Goal: Information Seeking & Learning: Learn about a topic

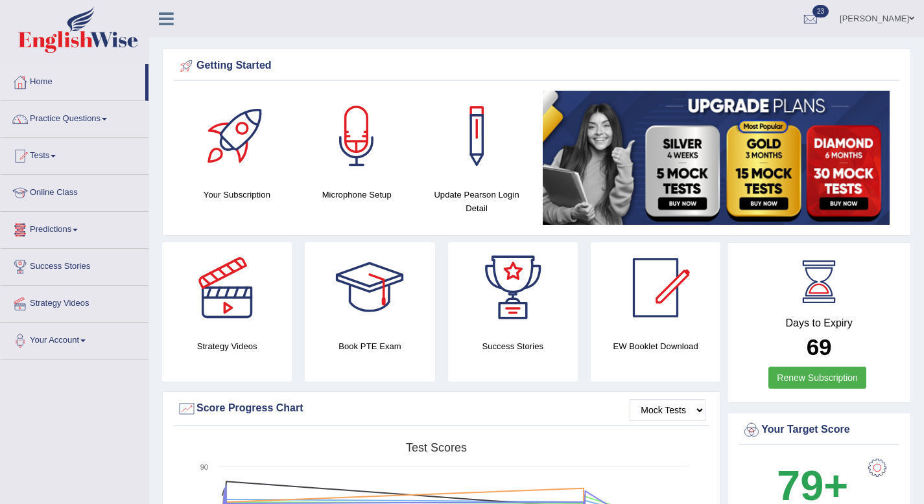
click at [107, 119] on span at bounding box center [104, 119] width 5 height 3
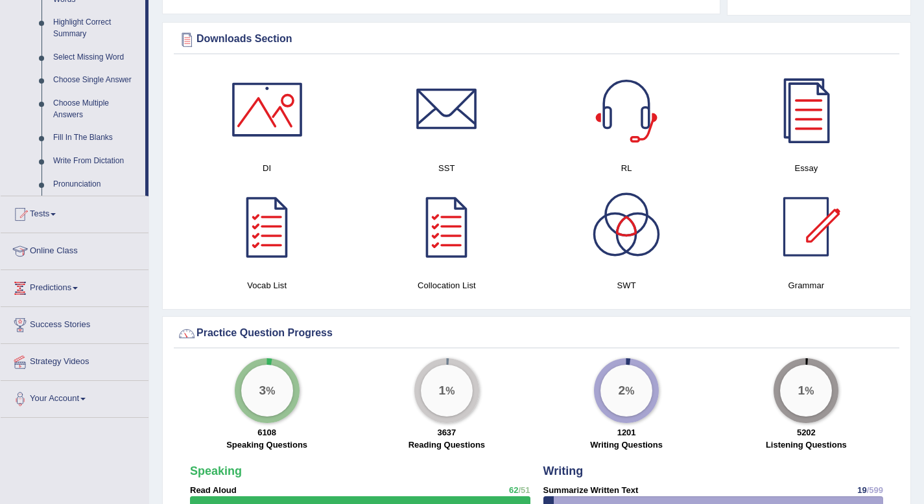
scroll to position [635, 0]
click at [88, 172] on link "Write From Dictation" at bounding box center [96, 160] width 98 height 23
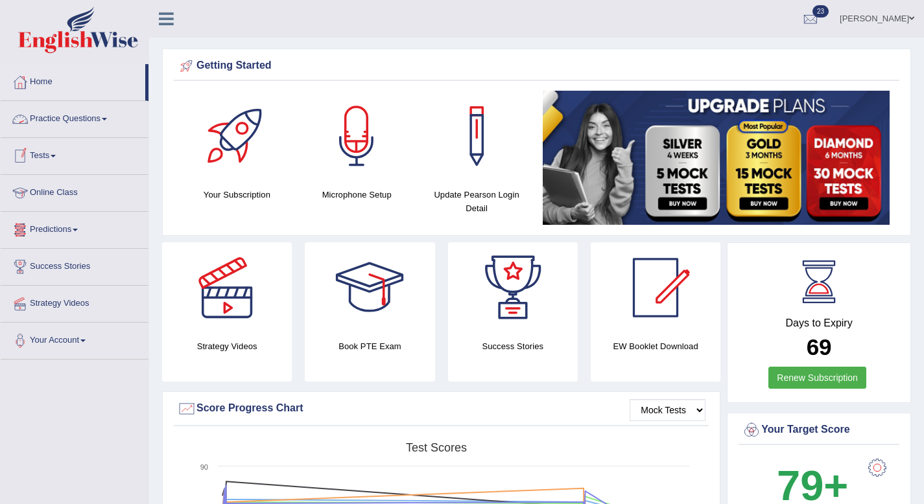
click at [107, 119] on span at bounding box center [104, 119] width 5 height 3
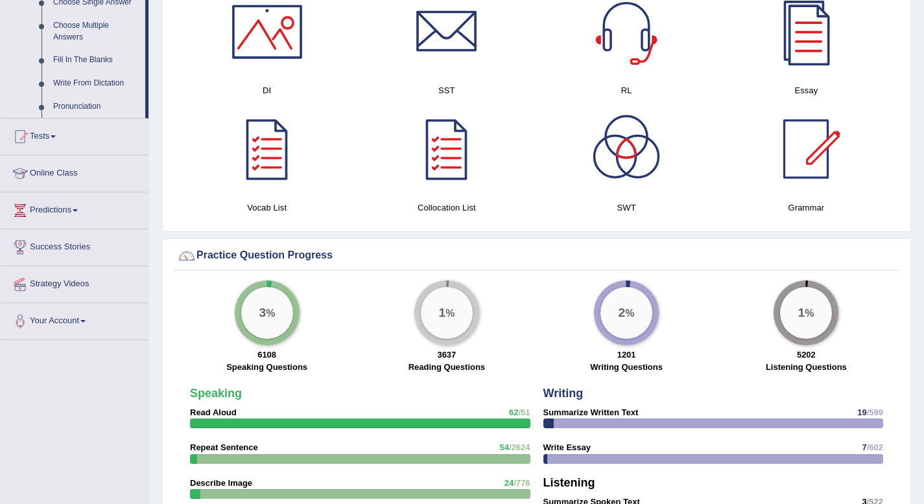
scroll to position [713, 0]
click at [102, 94] on link "Write From Dictation" at bounding box center [96, 82] width 98 height 23
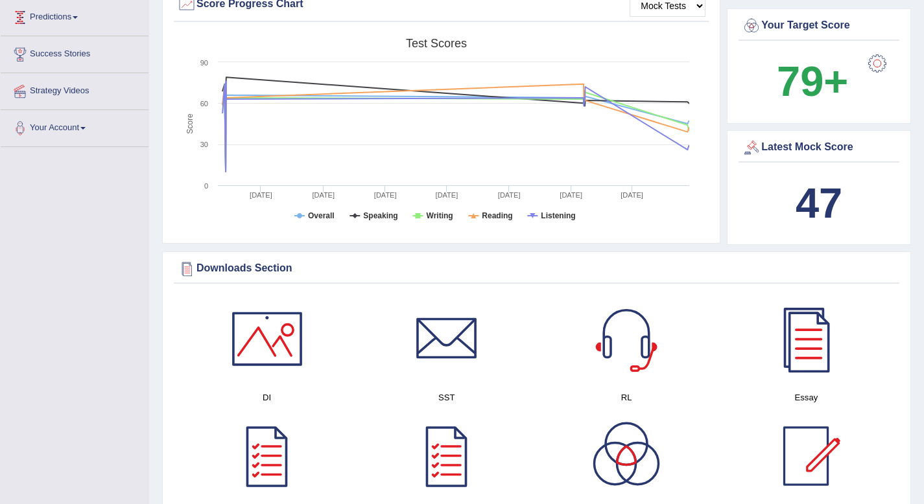
scroll to position [187, 0]
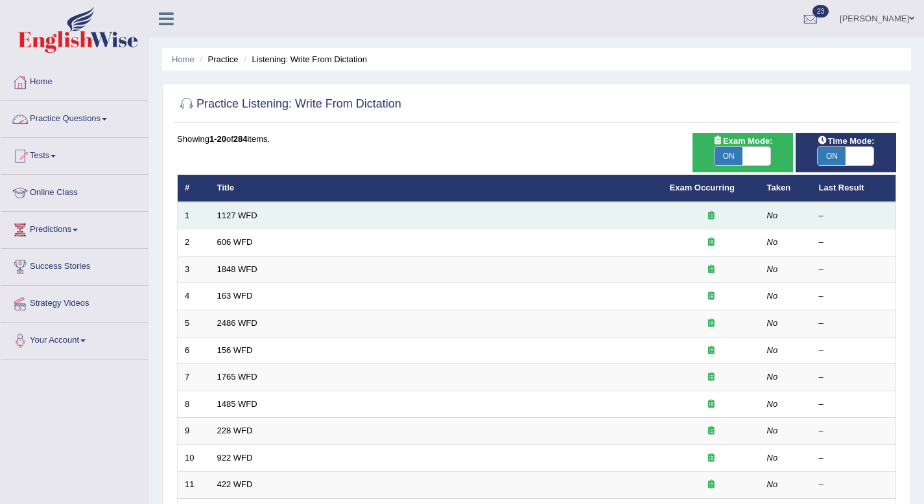
click at [224, 221] on td "1127 WFD" at bounding box center [436, 215] width 453 height 27
click at [412, 219] on td "1127 WFD" at bounding box center [436, 215] width 453 height 27
click at [237, 210] on td "1127 WFD" at bounding box center [436, 215] width 453 height 27
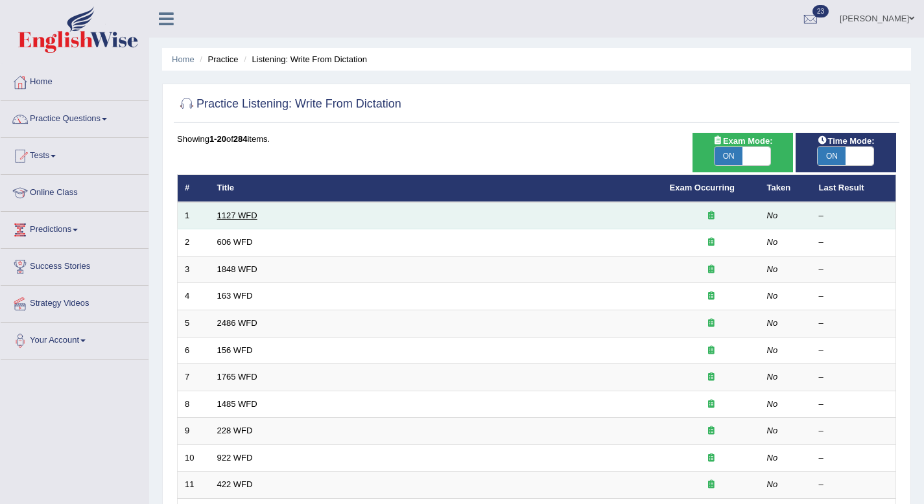
click at [250, 215] on link "1127 WFD" at bounding box center [237, 216] width 40 height 10
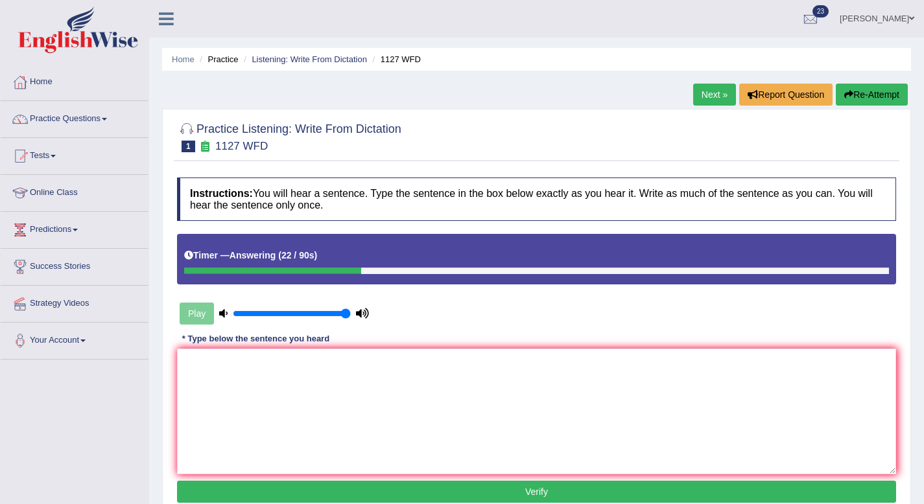
click at [197, 344] on div "* Type below the sentence you heard" at bounding box center [256, 339] width 158 height 12
click at [196, 362] on textarea at bounding box center [536, 412] width 719 height 126
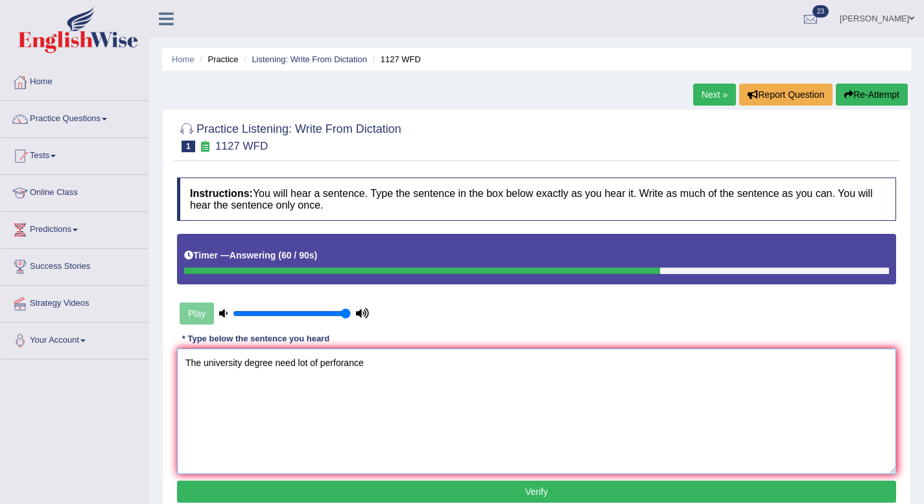
click at [344, 367] on textarea "The university degree need lot of perforance" at bounding box center [536, 412] width 719 height 126
click at [348, 364] on textarea "The university degree need lot of perforance" at bounding box center [536, 412] width 719 height 126
click at [398, 366] on textarea "The university degree need lot of perfomance" at bounding box center [536, 412] width 719 height 126
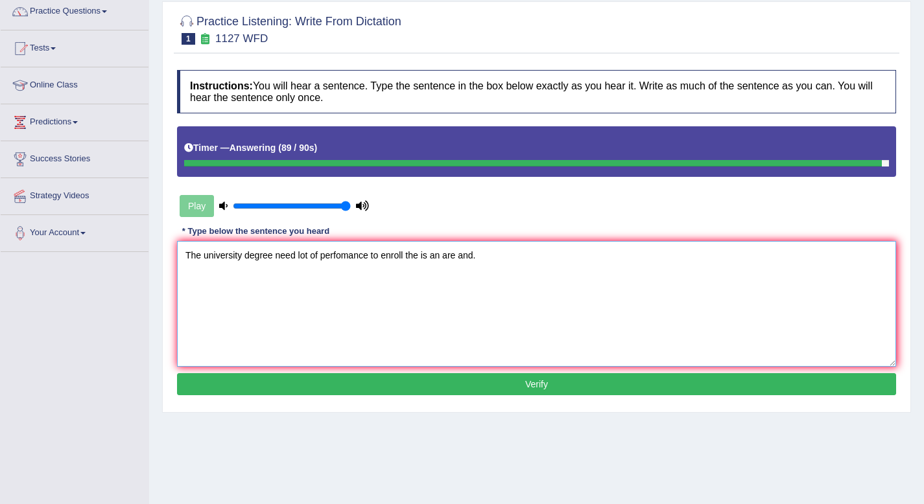
scroll to position [110, 0]
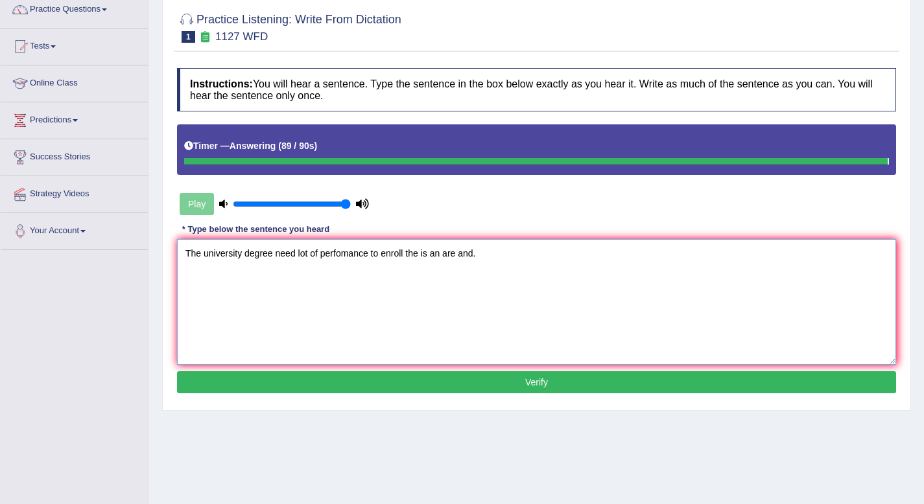
type textarea "The university degree need lot of perfomance to enroll the is an are and."
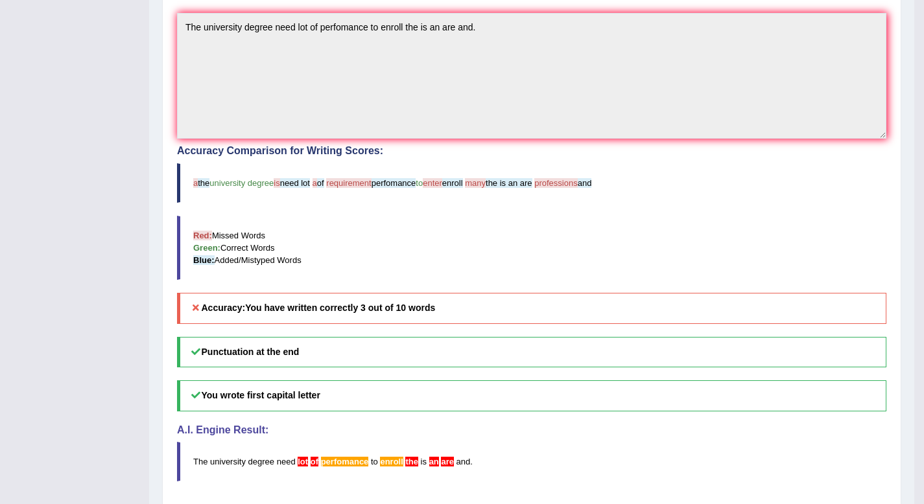
scroll to position [438, 0]
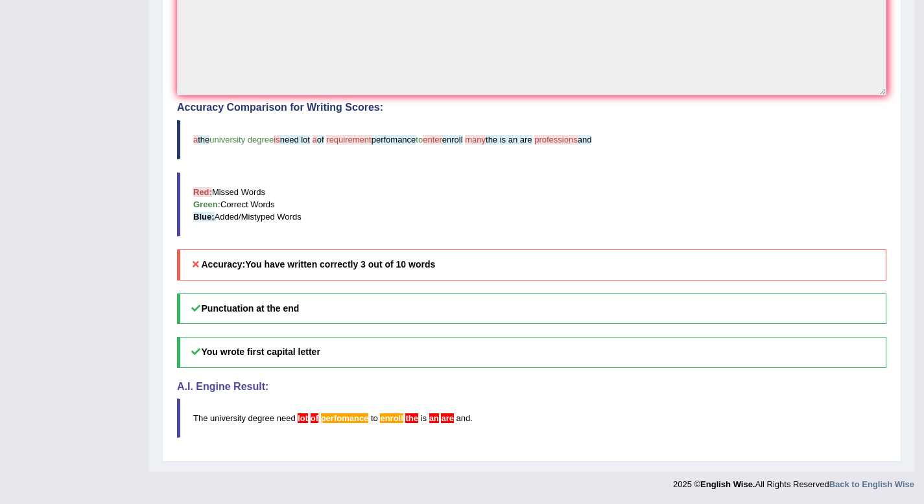
drag, startPoint x: 389, startPoint y: 165, endPoint x: 385, endPoint y: 208, distance: 43.6
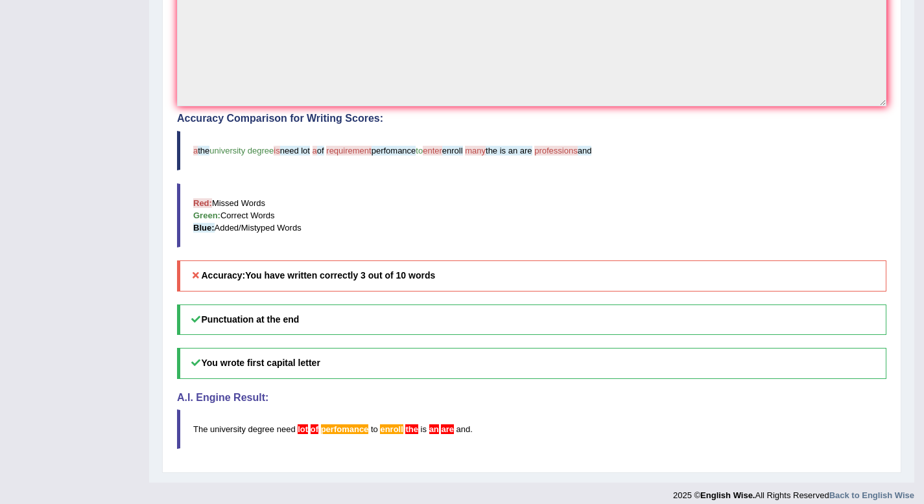
scroll to position [425, 0]
drag, startPoint x: 388, startPoint y: 299, endPoint x: 361, endPoint y: 353, distance: 60.3
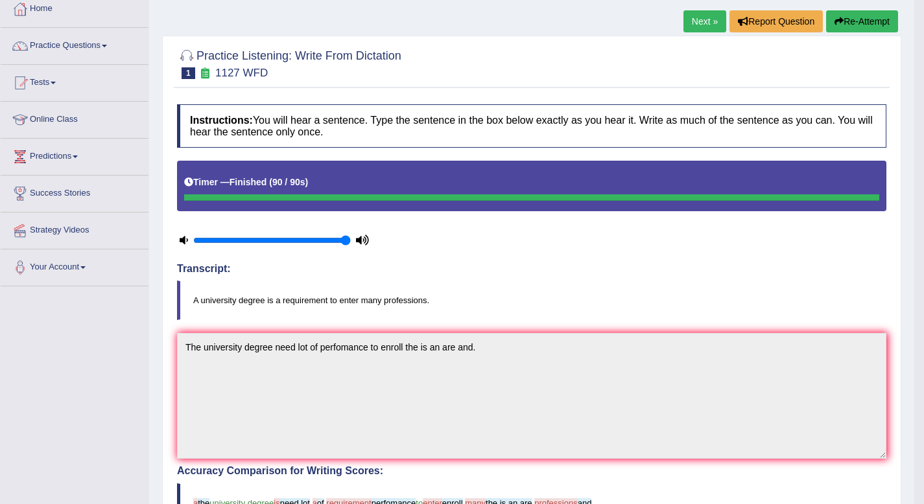
scroll to position [71, 0]
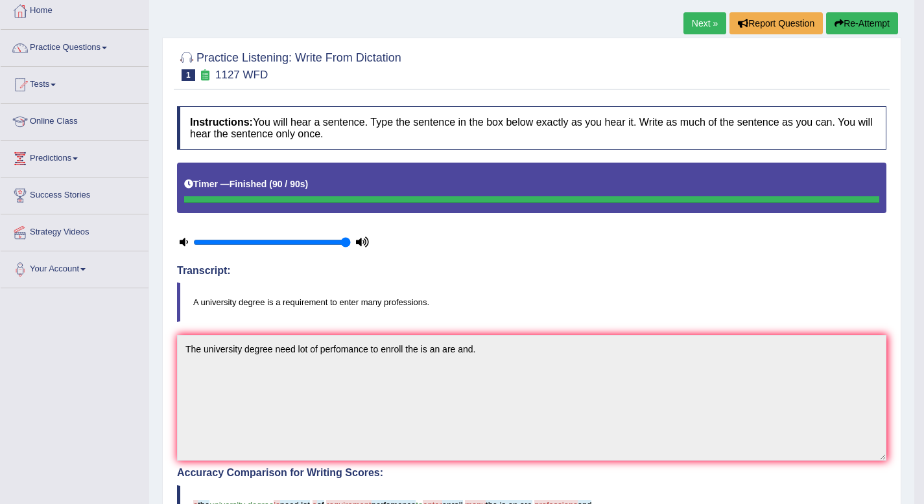
click at [703, 22] on link "Next »" at bounding box center [704, 23] width 43 height 22
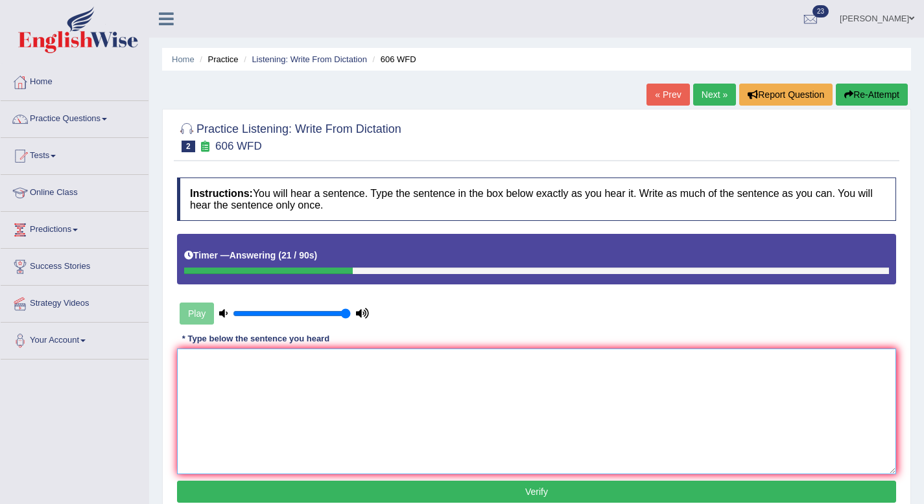
click at [181, 363] on textarea at bounding box center [536, 412] width 719 height 126
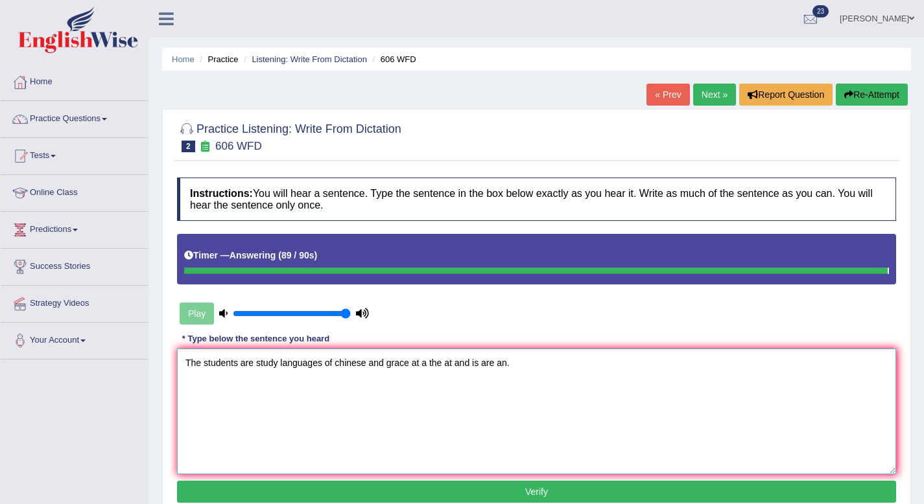
type textarea "The students are study languages of chinese and grace at a the at and is are an."
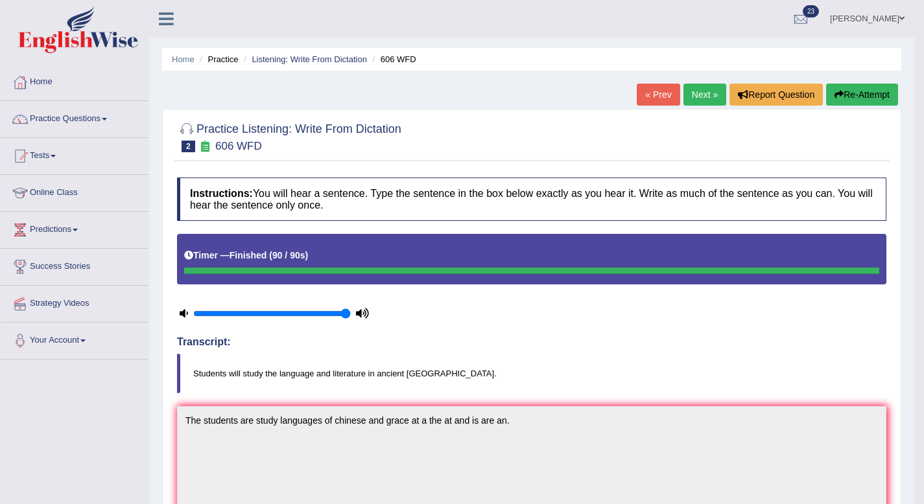
click at [701, 97] on link "Next »" at bounding box center [704, 95] width 43 height 22
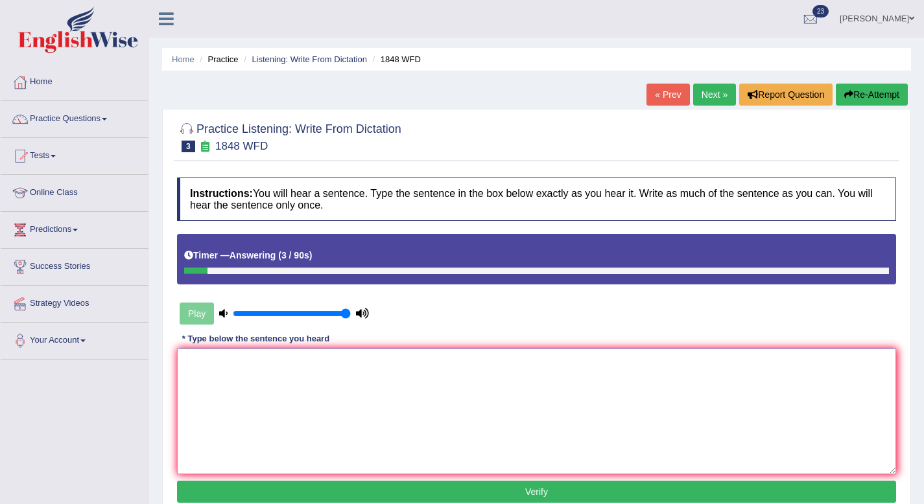
click at [183, 372] on textarea at bounding box center [536, 412] width 719 height 126
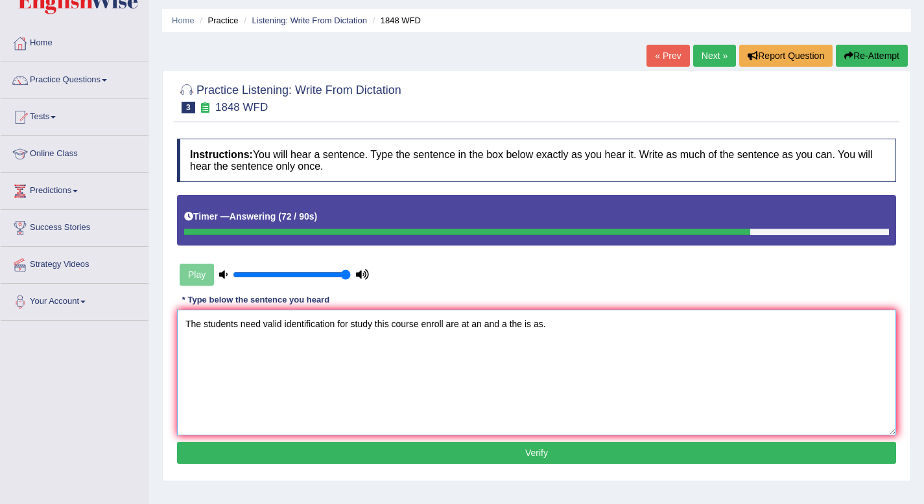
scroll to position [88, 0]
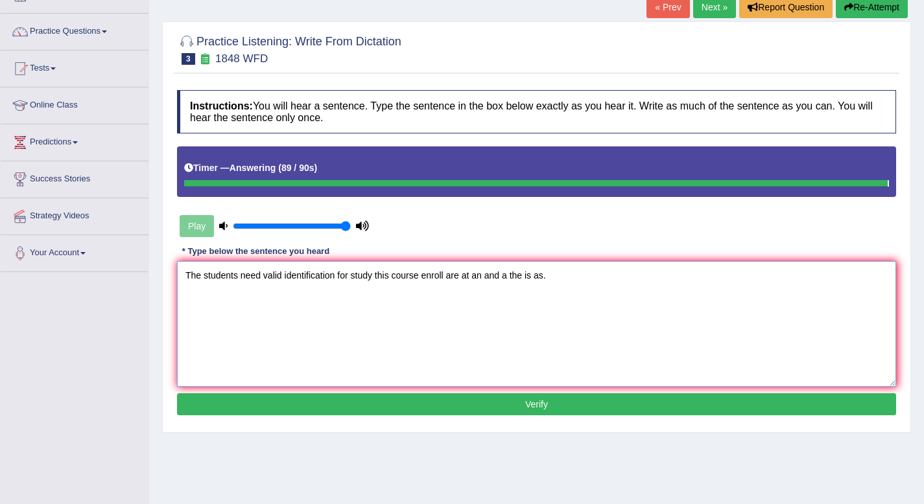
type textarea "The students need valid identification for study this course enroll are at an a…"
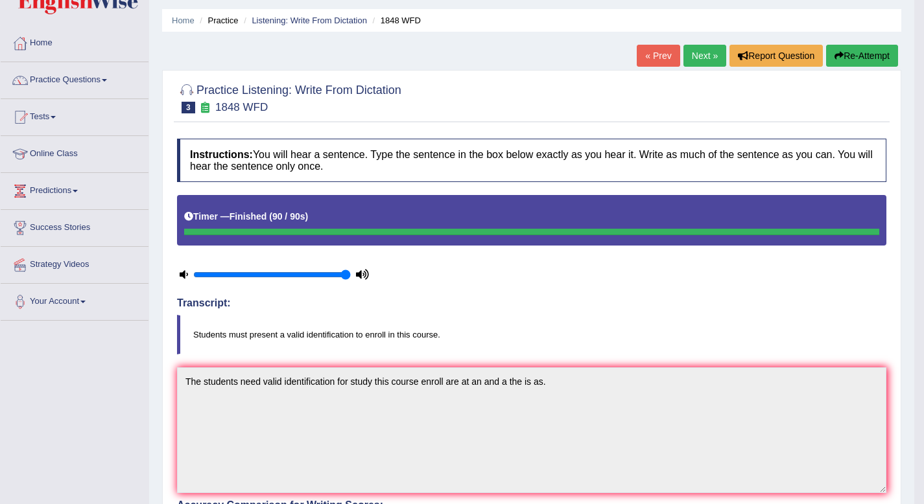
scroll to position [0, 0]
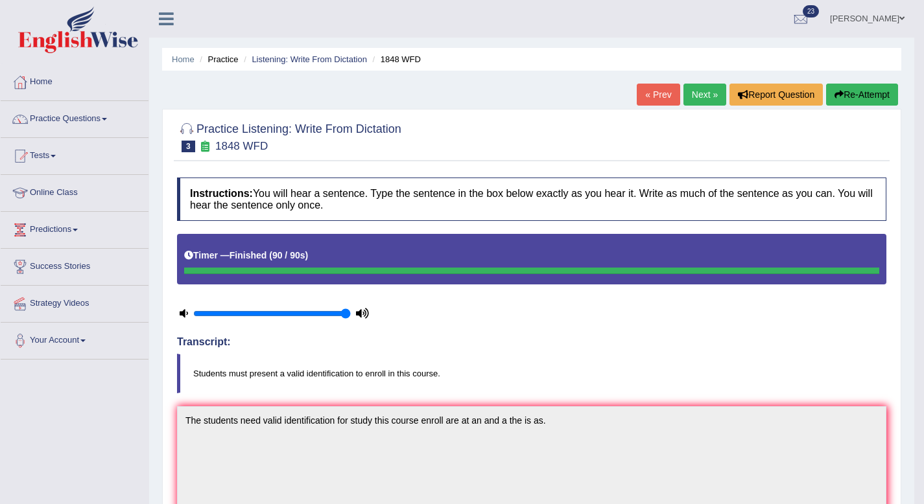
click at [705, 95] on link "Next »" at bounding box center [704, 95] width 43 height 22
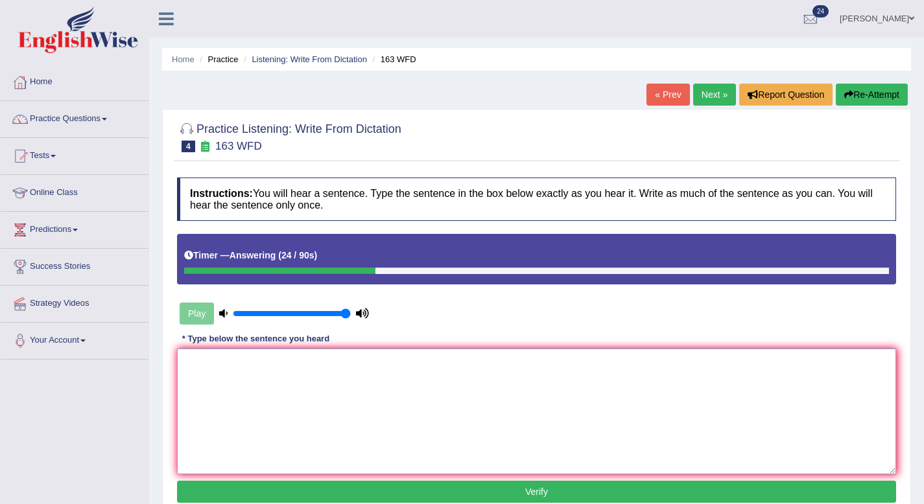
click at [189, 351] on textarea at bounding box center [536, 412] width 719 height 126
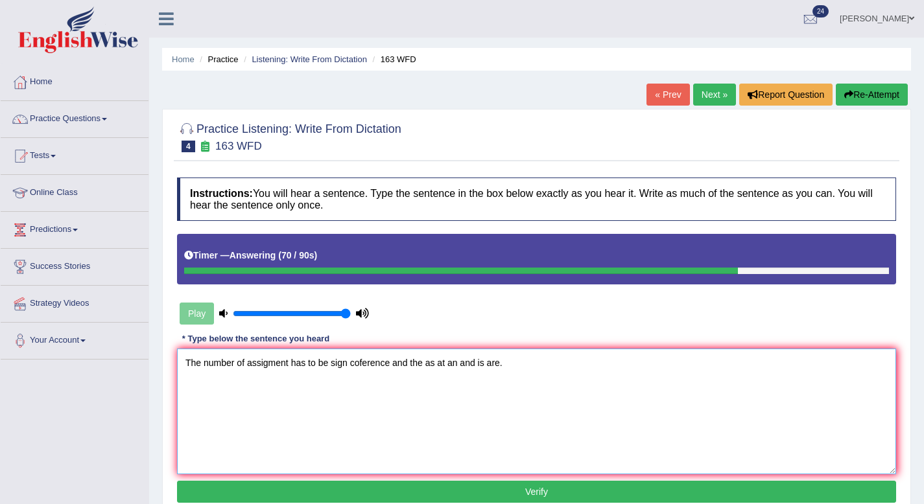
type textarea "The number of assigment has to be sign coference and the as at an and is are."
click at [420, 495] on button "Verify" at bounding box center [536, 492] width 719 height 22
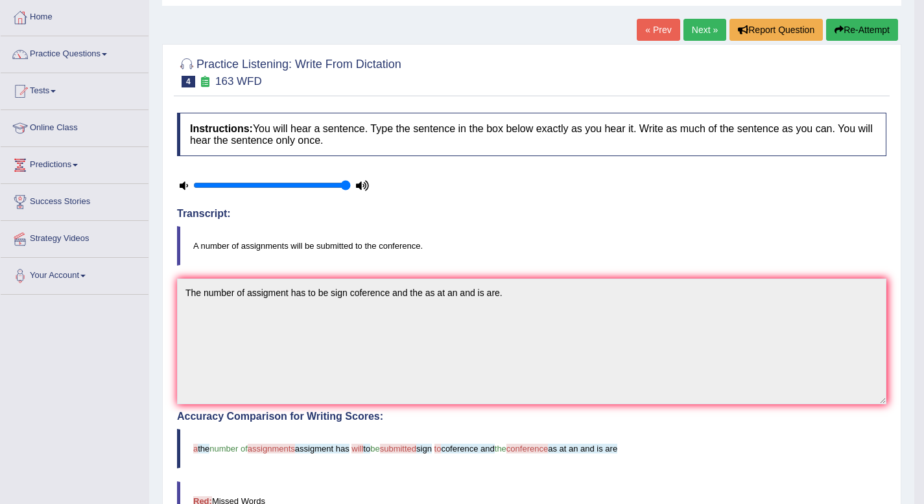
scroll to position [64, 0]
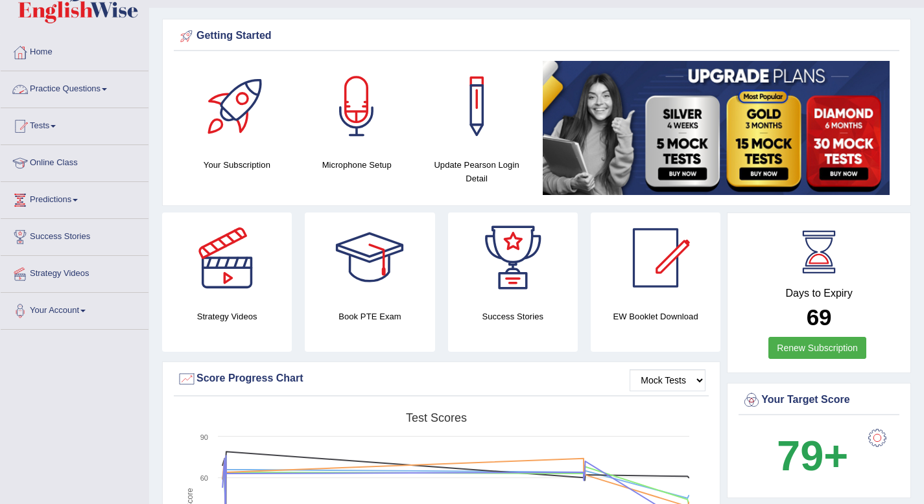
scroll to position [32, 0]
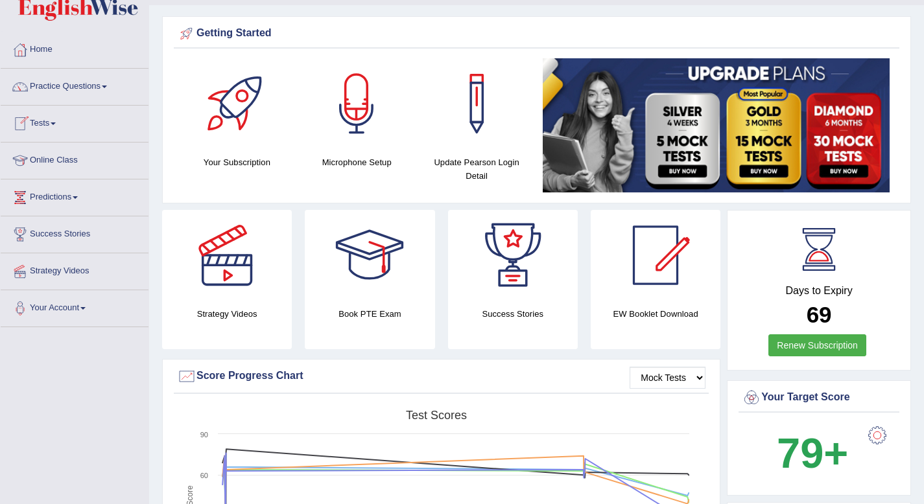
click at [112, 88] on link "Practice Questions" at bounding box center [75, 85] width 148 height 32
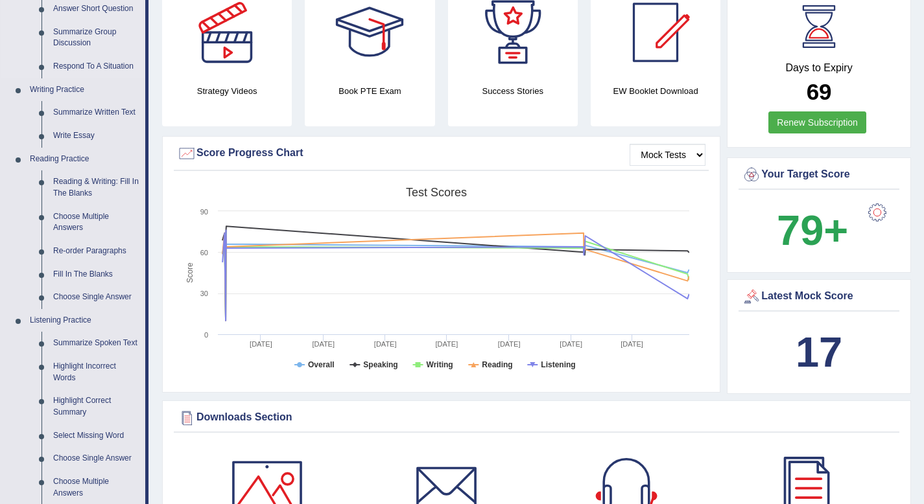
scroll to position [265, 0]
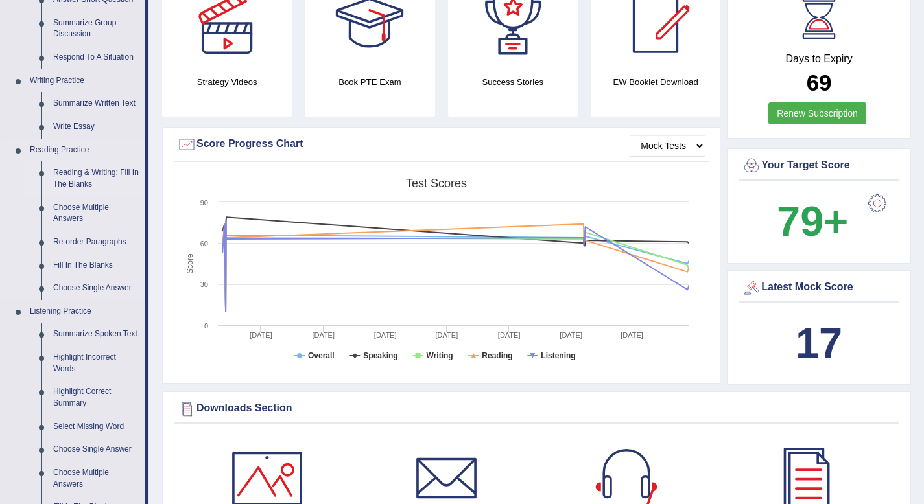
click at [113, 173] on link "Reading & Writing: Fill In The Blanks" at bounding box center [96, 178] width 98 height 34
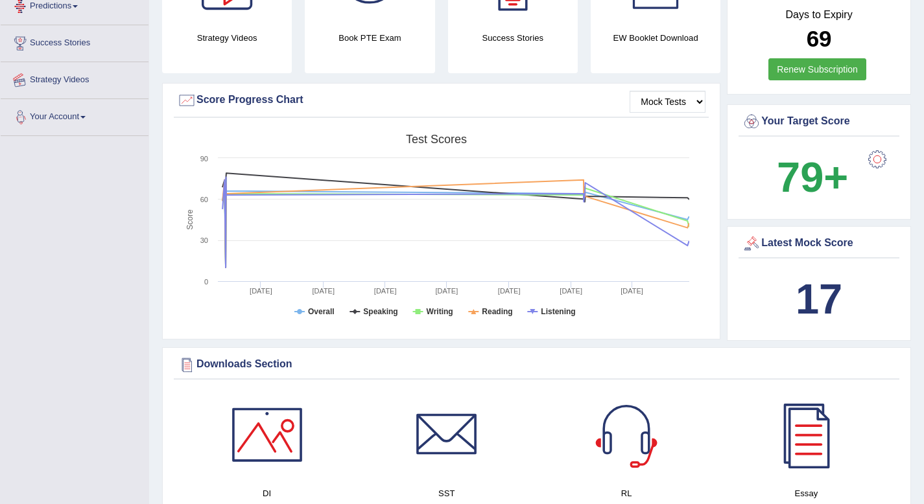
scroll to position [394, 0]
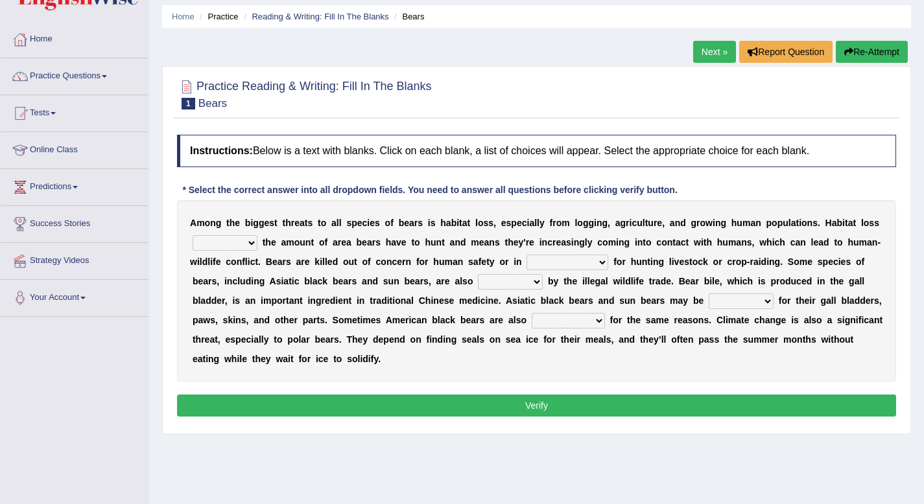
scroll to position [44, 0]
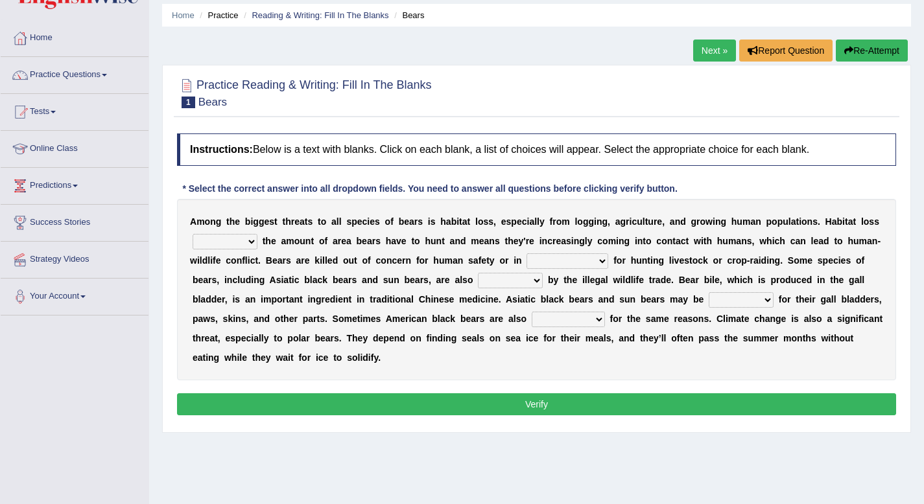
click at [243, 243] on select "increases reduces complies interacts" at bounding box center [225, 242] width 65 height 16
click at [237, 235] on select "increases reduces complies interacts" at bounding box center [225, 242] width 65 height 16
select select "reduces"
click at [193, 234] on select "increases reduces complies interacts" at bounding box center [225, 242] width 65 height 16
click at [573, 265] on select "coalition retaliation appreciation disinformation" at bounding box center [568, 262] width 82 height 16
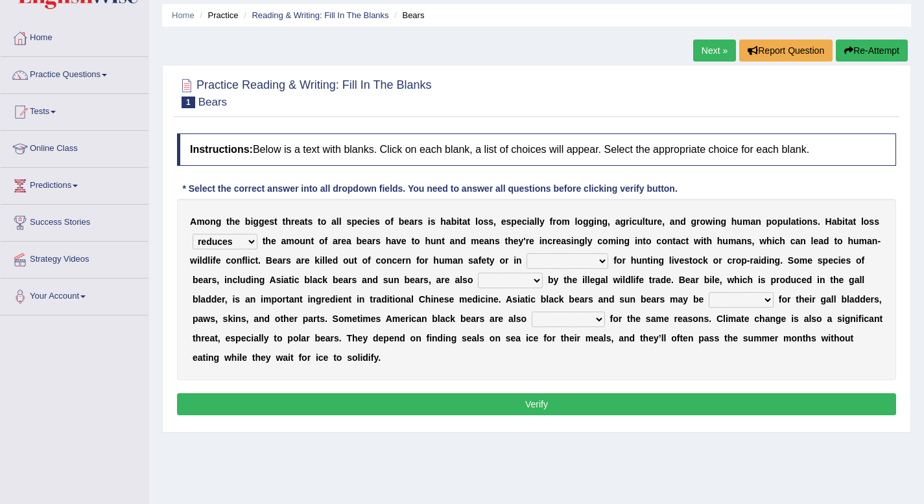
select select "appreciation"
click at [527, 254] on select "coalition retaliation appreciation disinformation" at bounding box center [568, 262] width 82 height 16
click at [522, 276] on select "protected prohibited fattened threatened" at bounding box center [510, 281] width 65 height 16
select select "prohibited"
click at [478, 273] on select "protected prohibited fattened threatened" at bounding box center [510, 281] width 65 height 16
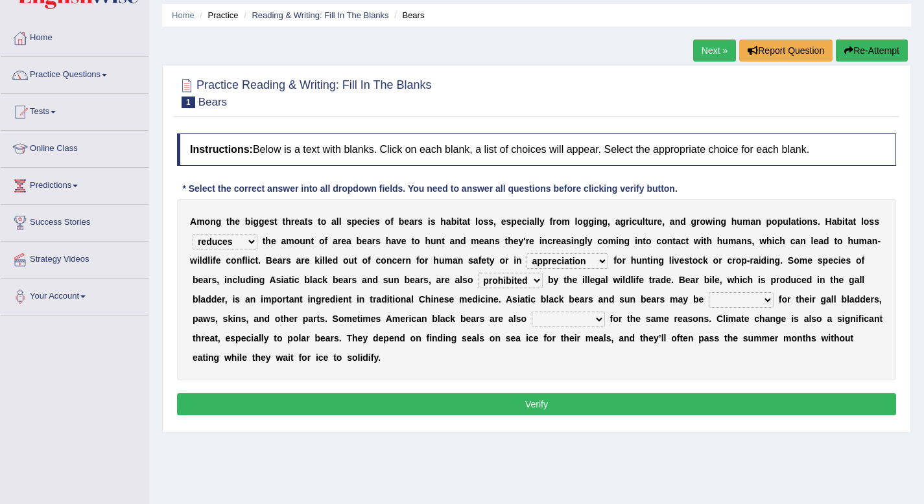
click at [769, 301] on select "poached squelched coached blenched" at bounding box center [741, 300] width 65 height 16
select select "blenched"
click at [709, 292] on select "poached squelched coached blenched" at bounding box center [741, 300] width 65 height 16
click at [591, 317] on select "begot foreseen encountered targeted" at bounding box center [568, 320] width 73 height 16
select select "foreseen"
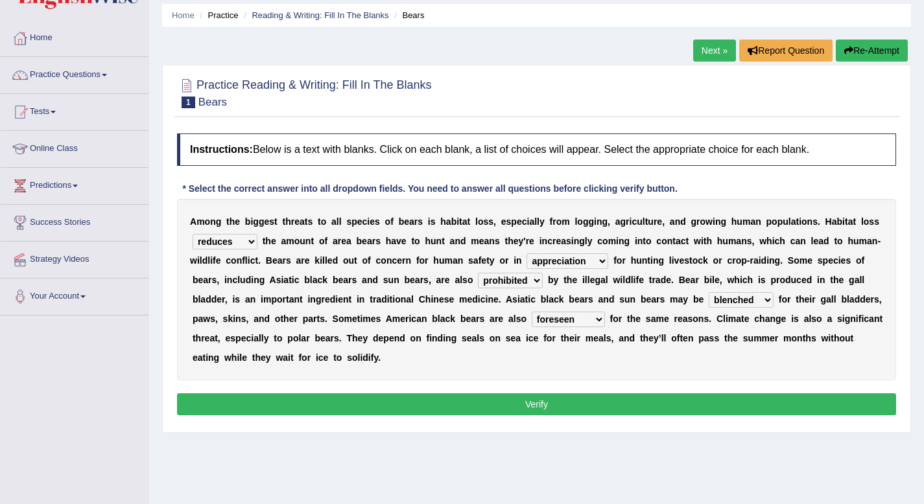
click at [532, 312] on select "begot foreseen encountered targeted" at bounding box center [568, 320] width 73 height 16
click at [544, 407] on button "Verify" at bounding box center [536, 405] width 719 height 22
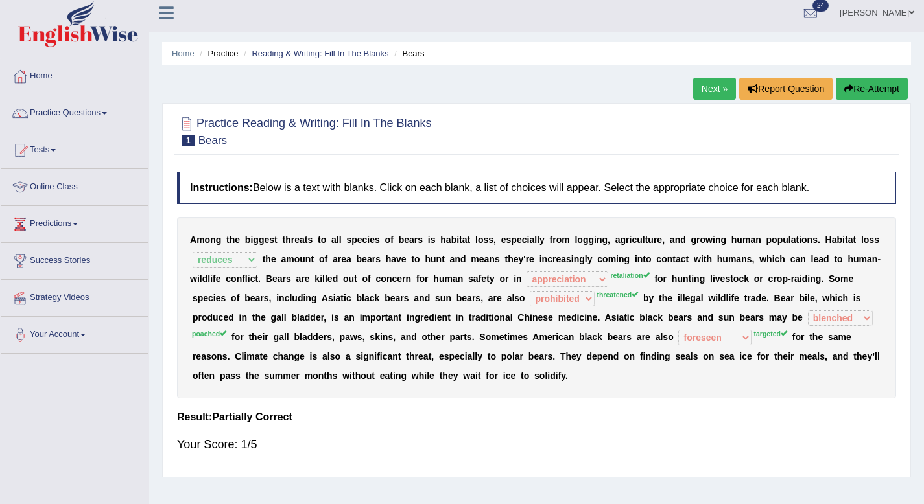
scroll to position [0, 0]
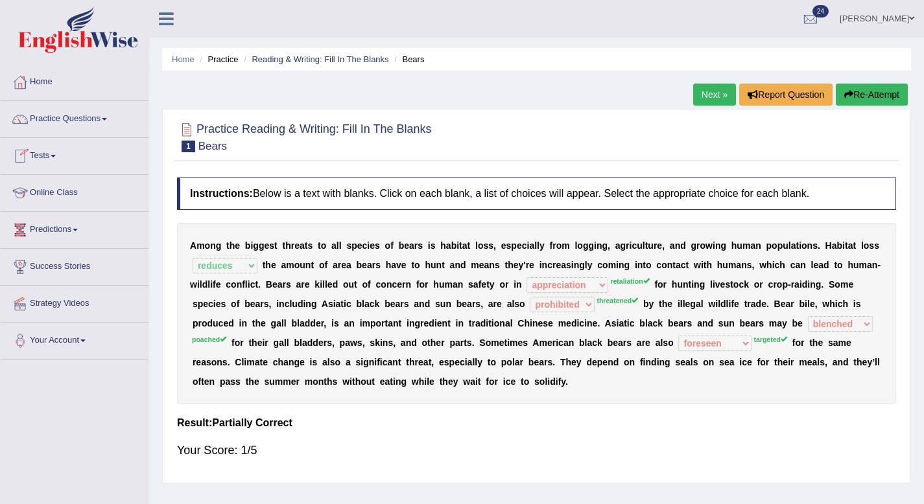
click at [53, 158] on link "Tests" at bounding box center [75, 154] width 148 height 32
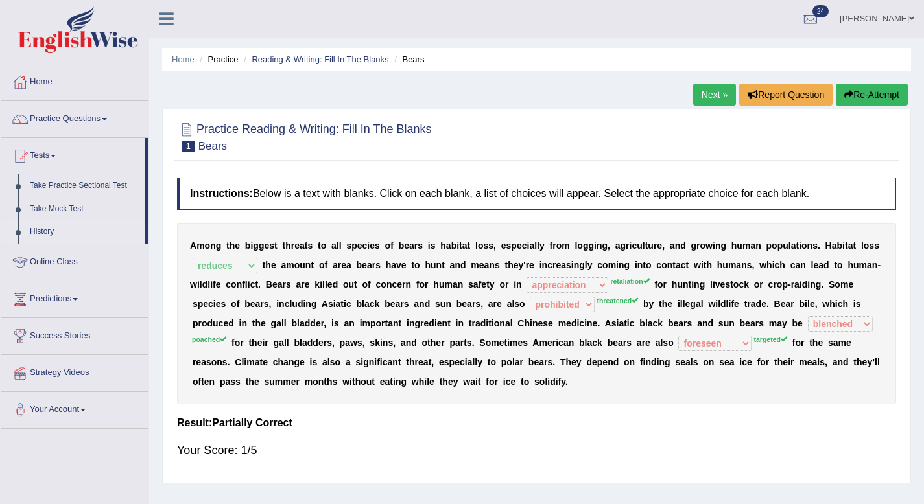
click at [40, 232] on link "History" at bounding box center [84, 231] width 121 height 23
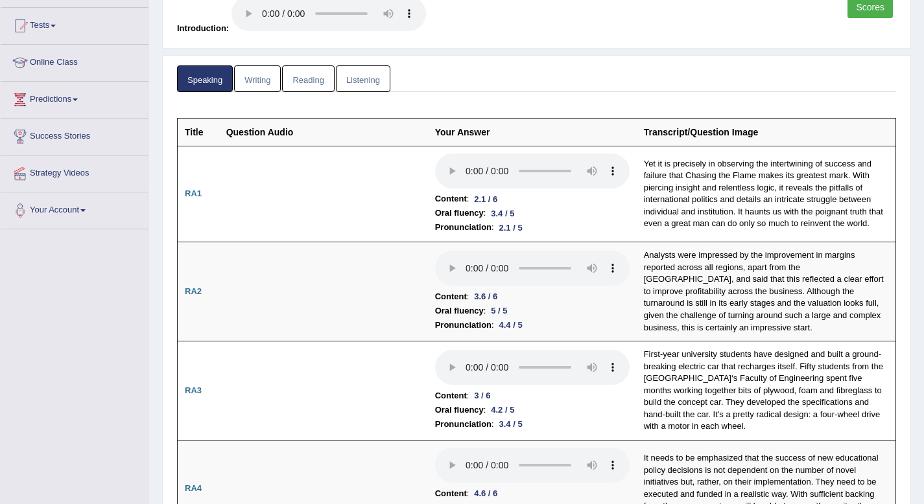
scroll to position [131, 0]
click at [860, 6] on link "Scores" at bounding box center [869, 6] width 45 height 22
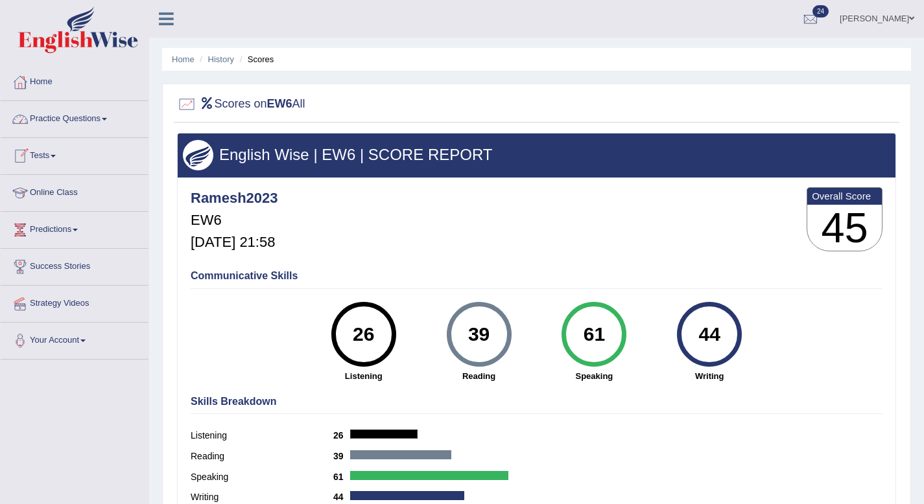
click at [62, 152] on link "Tests" at bounding box center [75, 154] width 148 height 32
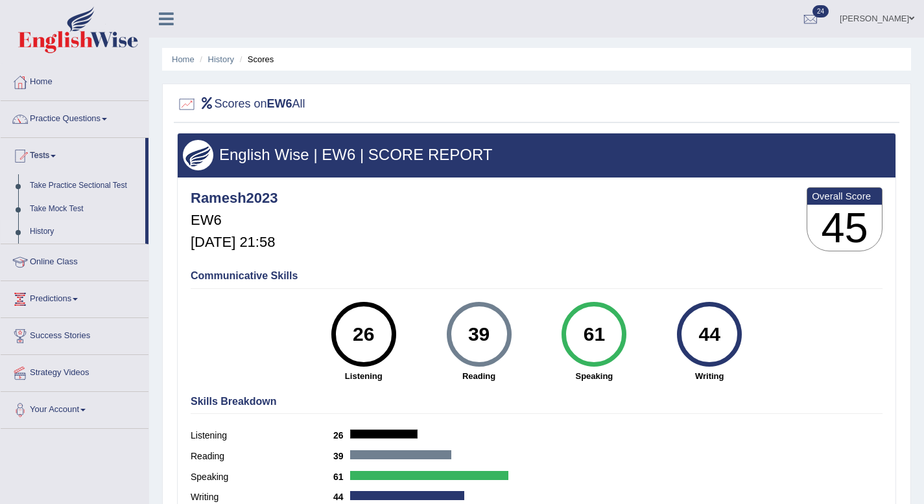
click at [43, 235] on link "History" at bounding box center [84, 231] width 121 height 23
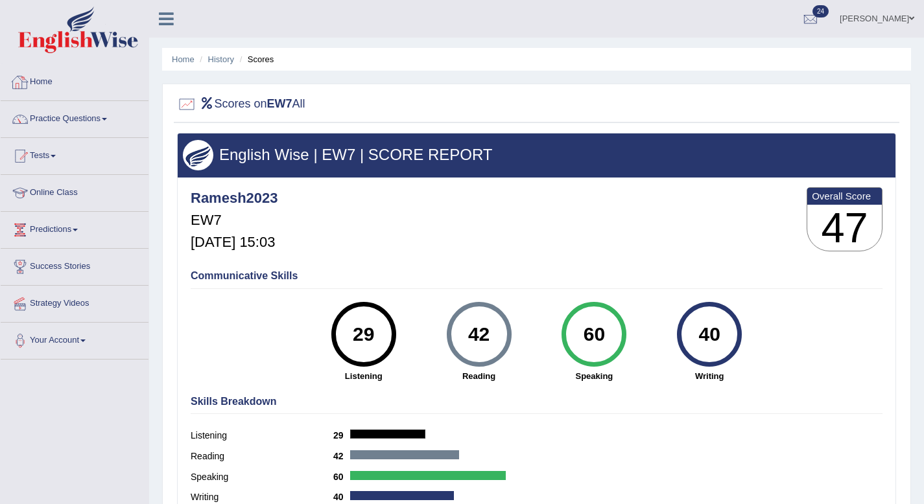
click at [35, 84] on link "Home" at bounding box center [75, 80] width 148 height 32
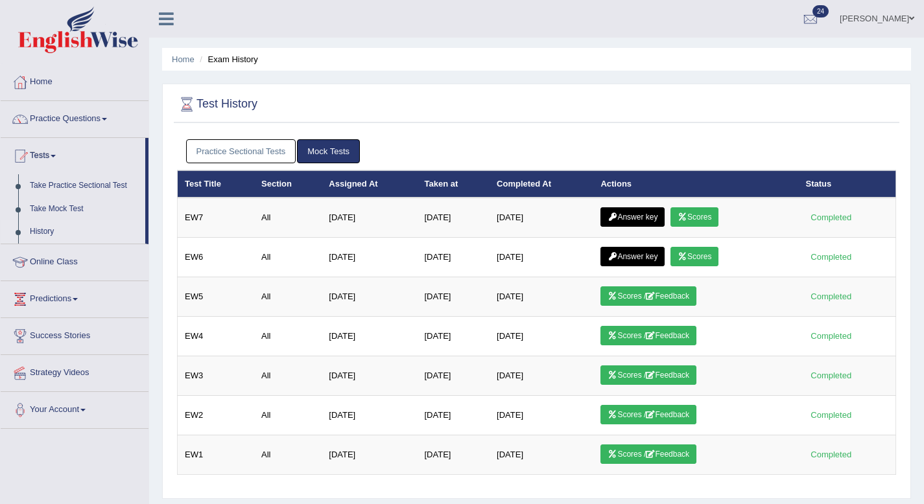
click at [249, 157] on link "Practice Sectional Tests" at bounding box center [241, 151] width 110 height 24
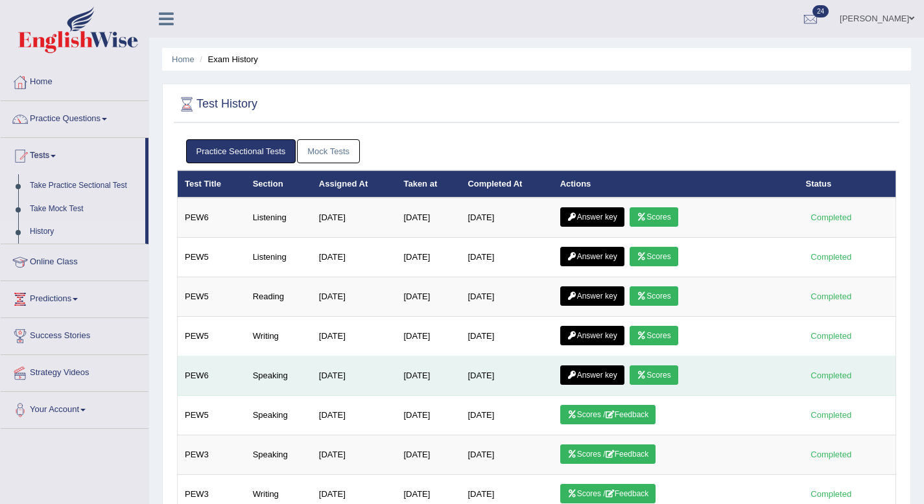
click at [594, 368] on link "Answer key" at bounding box center [592, 375] width 64 height 19
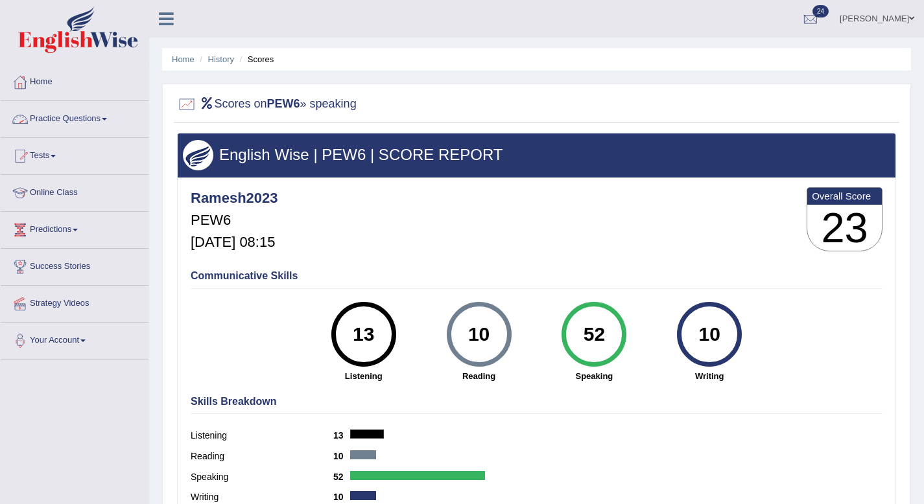
click at [108, 117] on link "Practice Questions" at bounding box center [75, 117] width 148 height 32
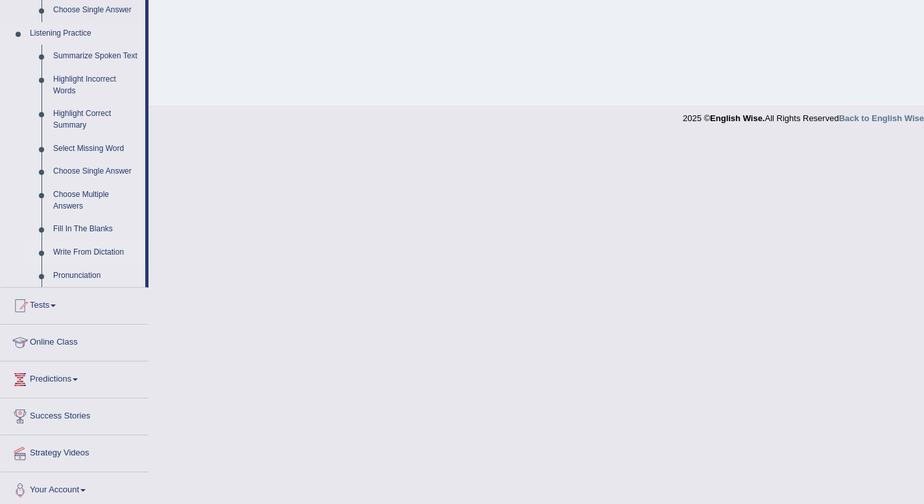
scroll to position [549, 0]
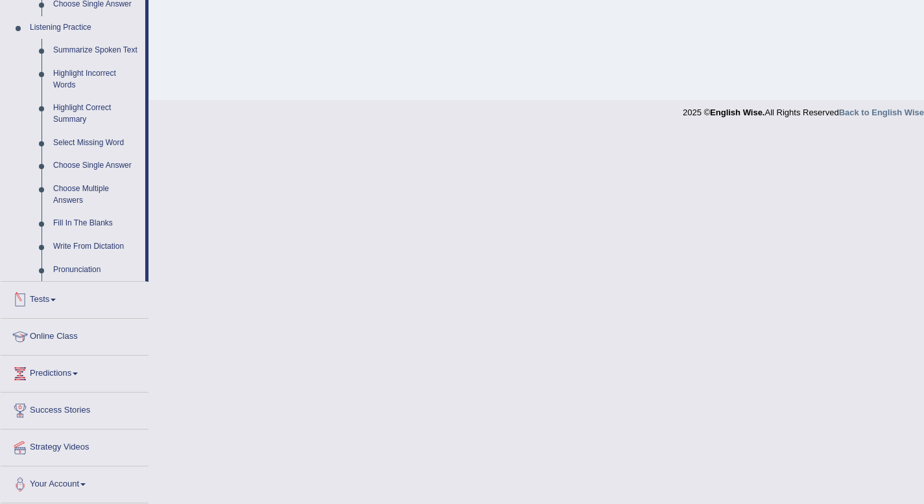
click at [43, 307] on link "Tests" at bounding box center [75, 298] width 148 height 32
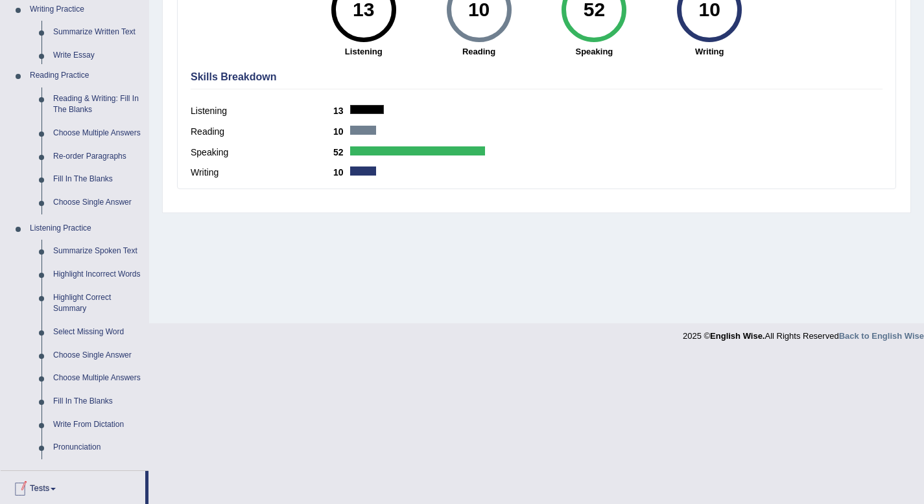
scroll to position [176, 0]
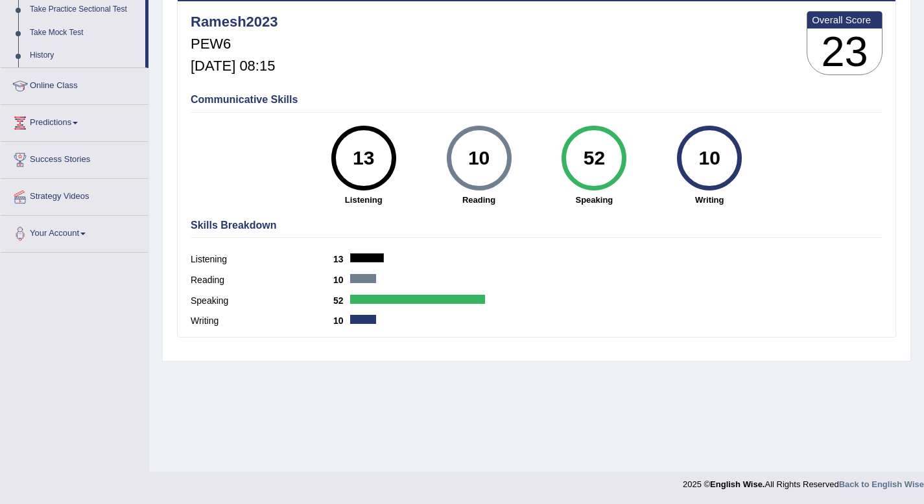
click at [50, 51] on link "History" at bounding box center [84, 55] width 121 height 23
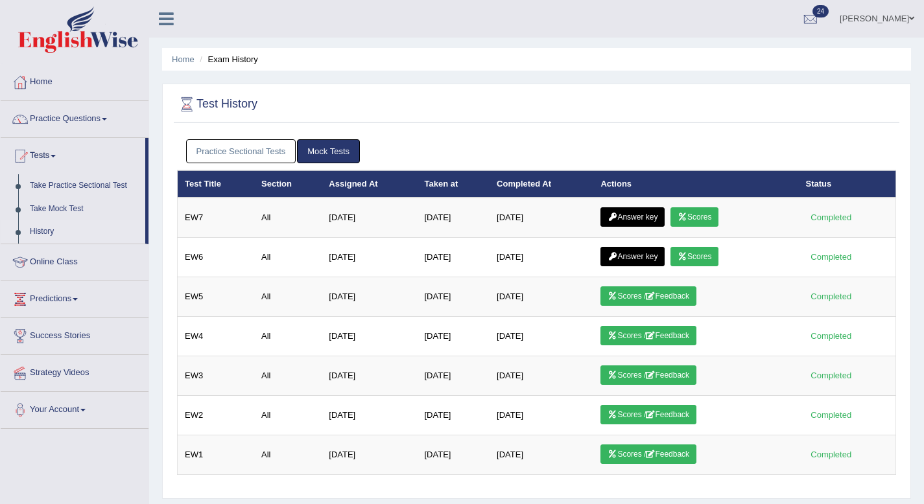
click at [259, 160] on link "Practice Sectional Tests" at bounding box center [241, 151] width 110 height 24
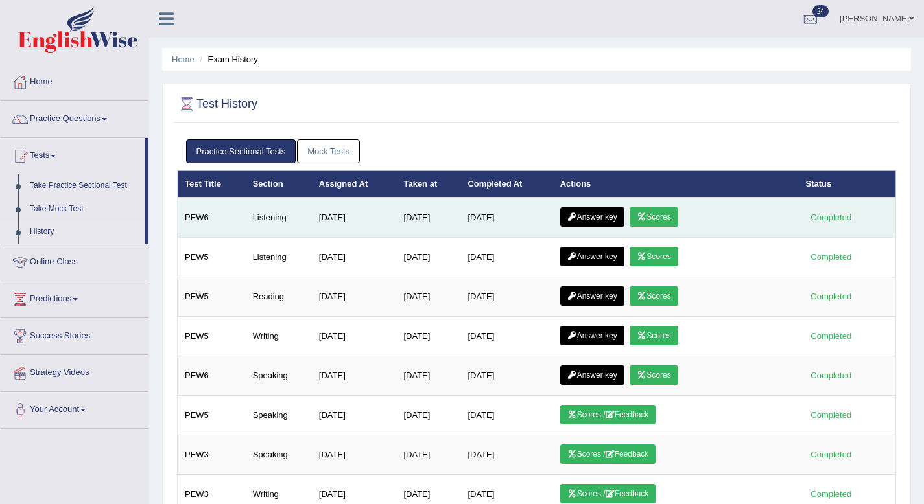
click at [597, 222] on link "Answer key" at bounding box center [592, 216] width 64 height 19
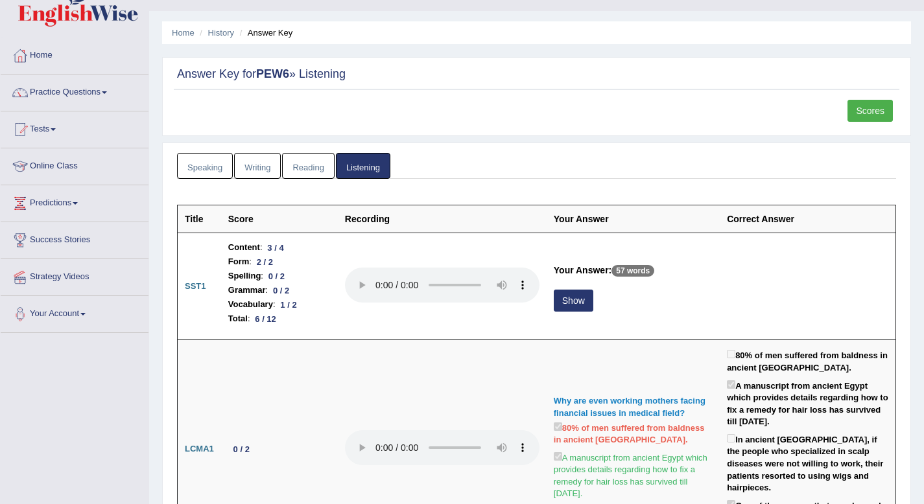
scroll to position [23, 0]
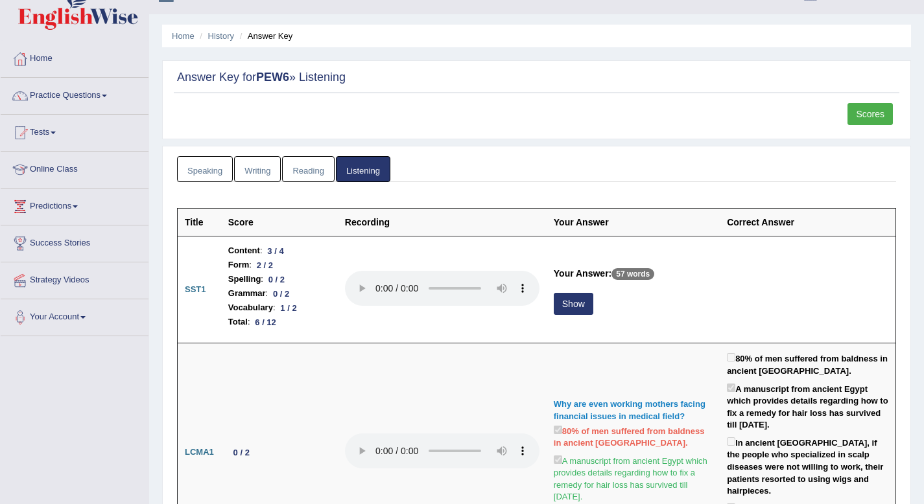
click at [873, 115] on link "Scores" at bounding box center [869, 114] width 45 height 22
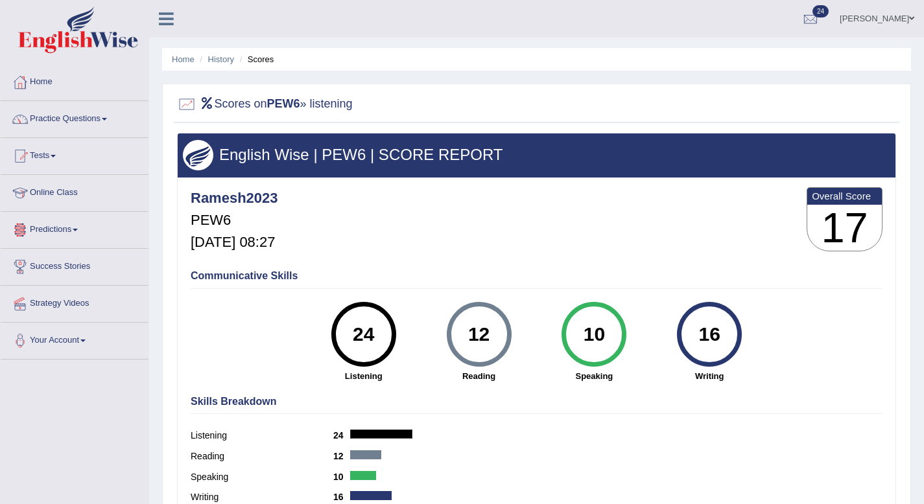
click at [78, 229] on span at bounding box center [75, 230] width 5 height 3
click at [56, 155] on span at bounding box center [53, 156] width 5 height 3
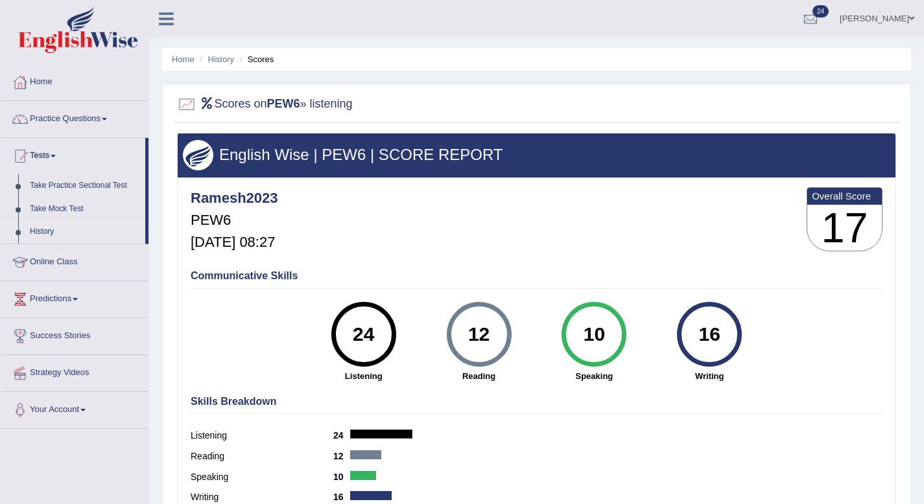
click at [43, 228] on link "History" at bounding box center [84, 231] width 121 height 23
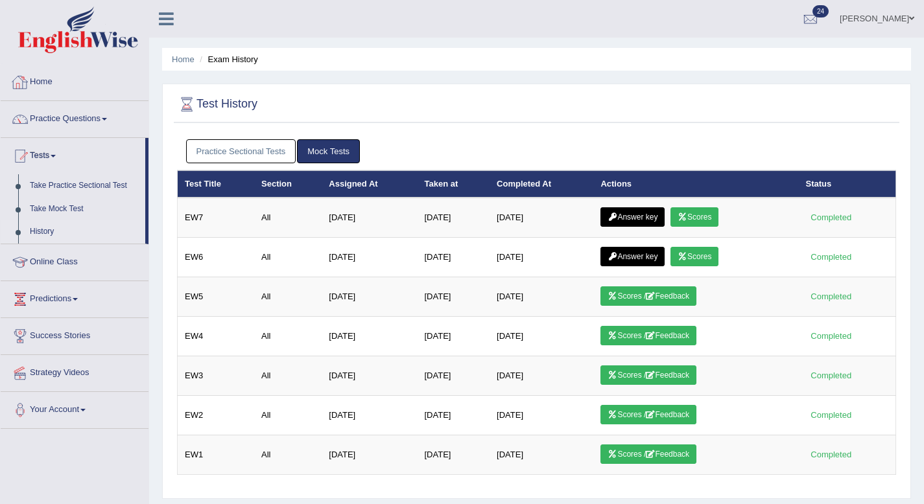
click at [34, 84] on link "Home" at bounding box center [75, 80] width 148 height 32
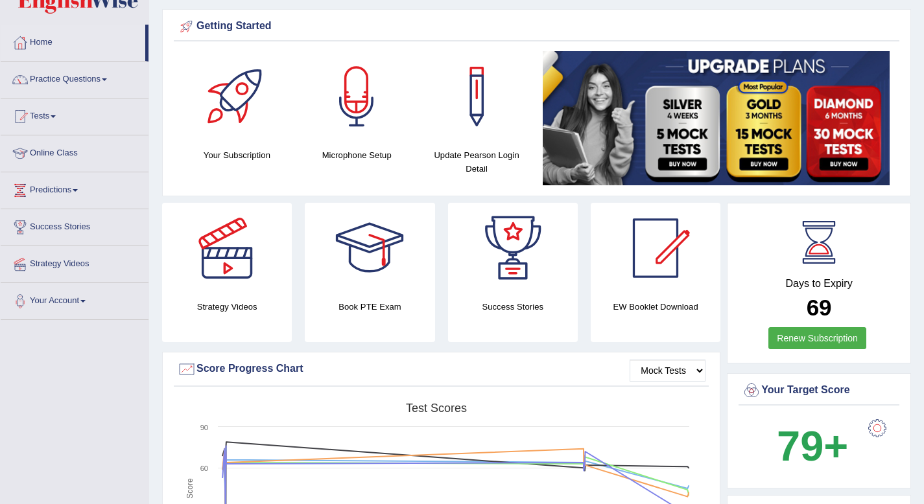
scroll to position [39, 0]
click at [59, 80] on link "Practice Questions" at bounding box center [75, 78] width 148 height 32
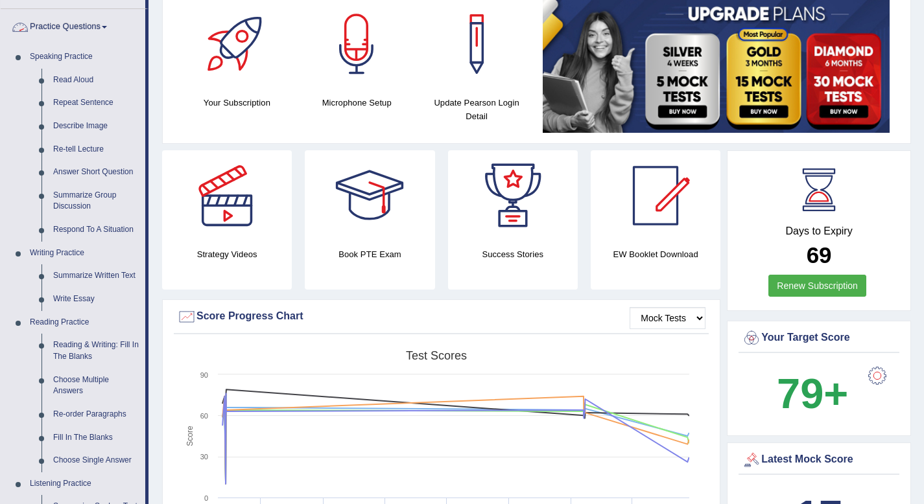
scroll to position [100, 0]
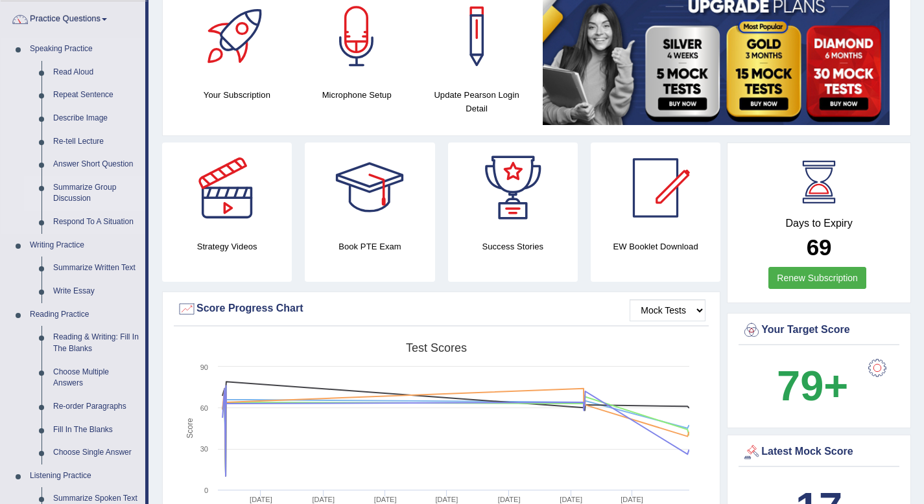
click at [59, 185] on link "Summarize Group Discussion" at bounding box center [96, 193] width 98 height 34
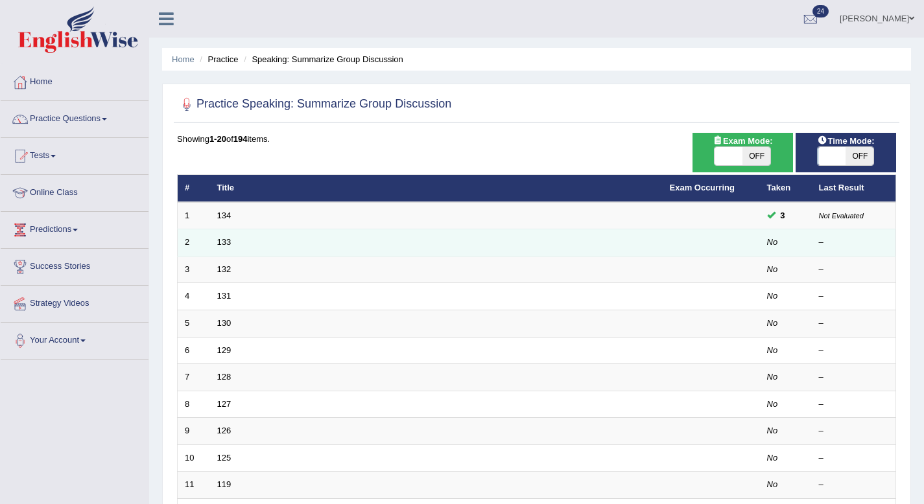
click at [249, 248] on td "133" at bounding box center [436, 243] width 453 height 27
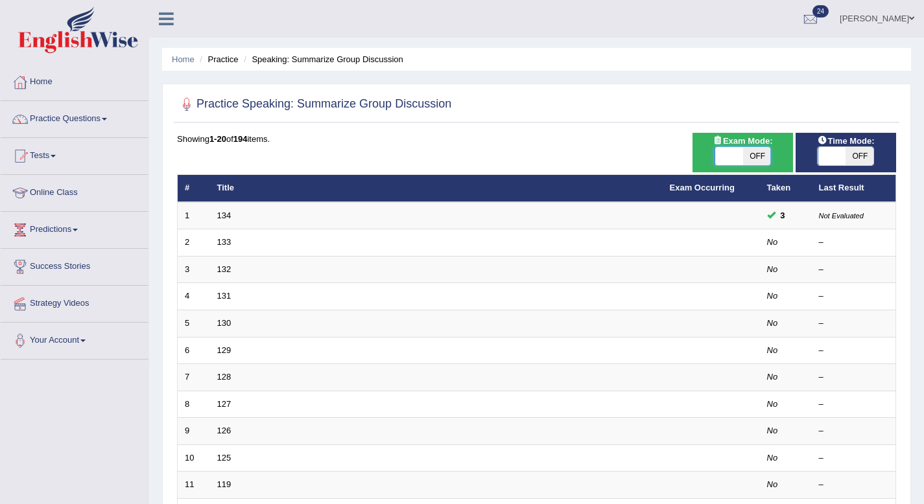
click at [740, 147] on span at bounding box center [729, 156] width 28 height 18
click at [731, 156] on span at bounding box center [729, 156] width 28 height 18
checkbox input "true"
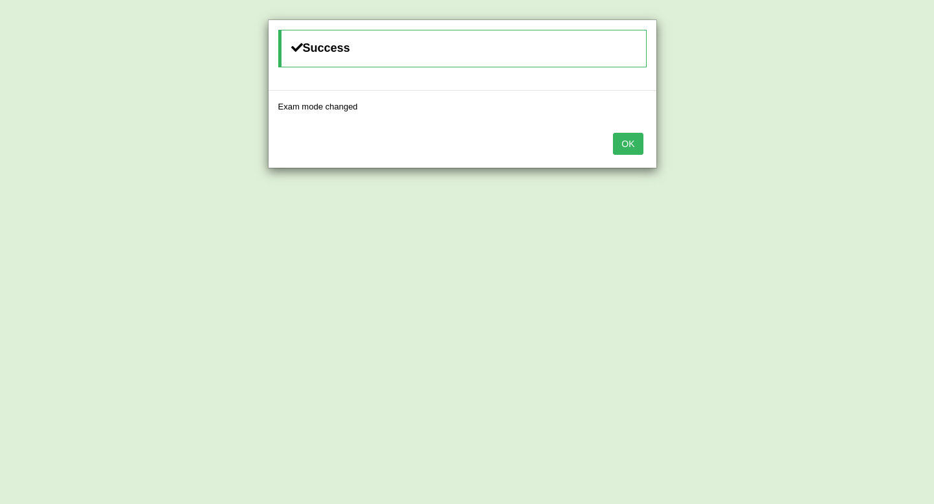
click at [622, 133] on button "OK" at bounding box center [628, 144] width 30 height 22
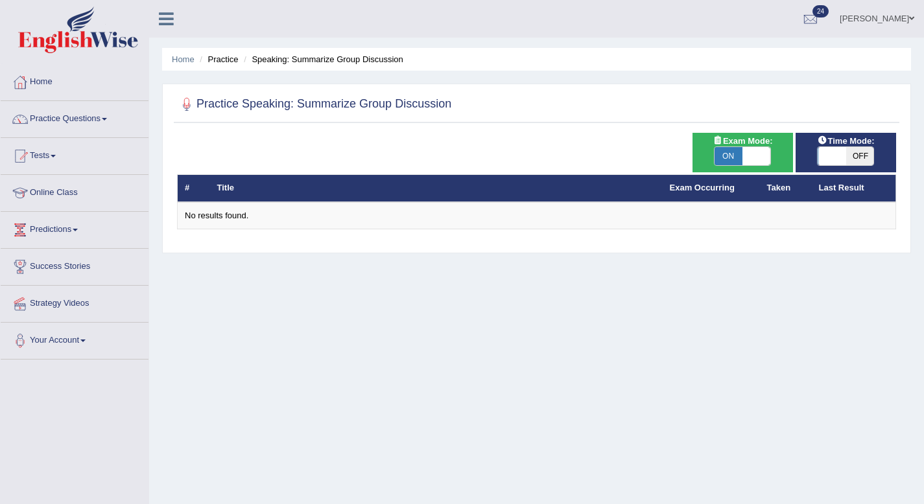
click at [857, 164] on span "OFF" at bounding box center [860, 156] width 28 height 18
checkbox input "true"
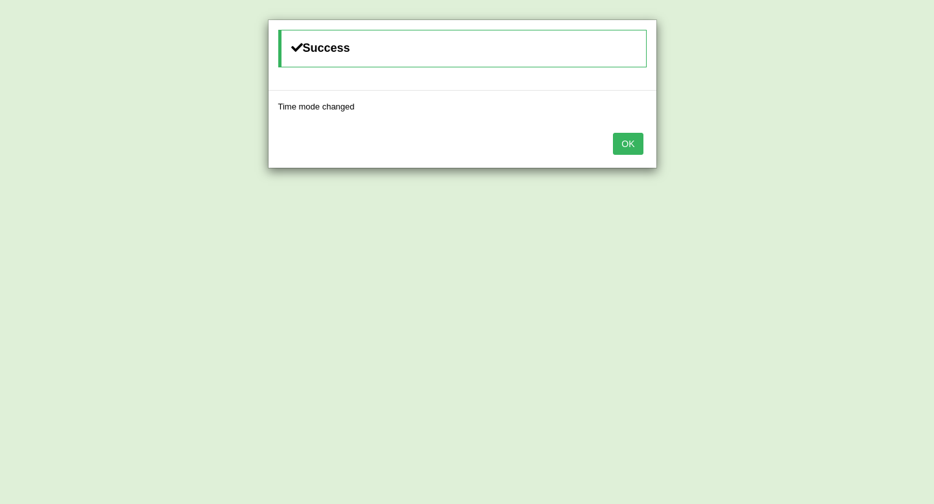
click at [640, 146] on button "OK" at bounding box center [628, 144] width 30 height 22
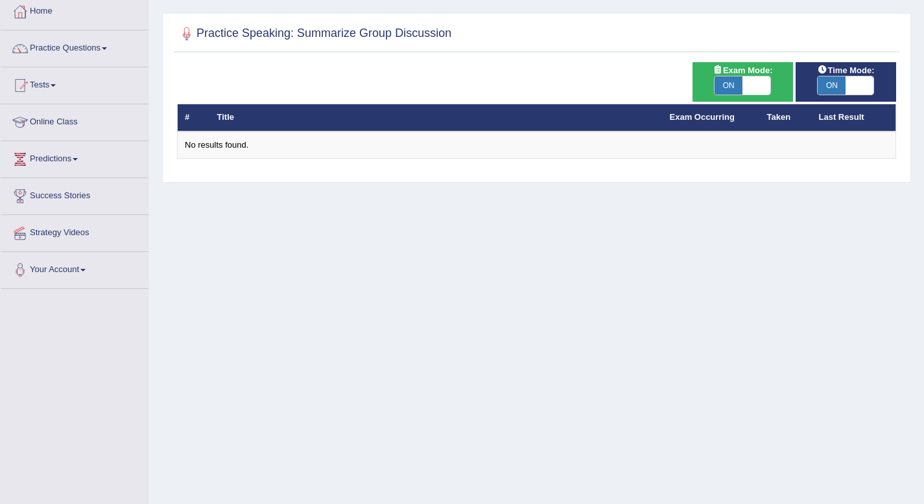
scroll to position [135, 0]
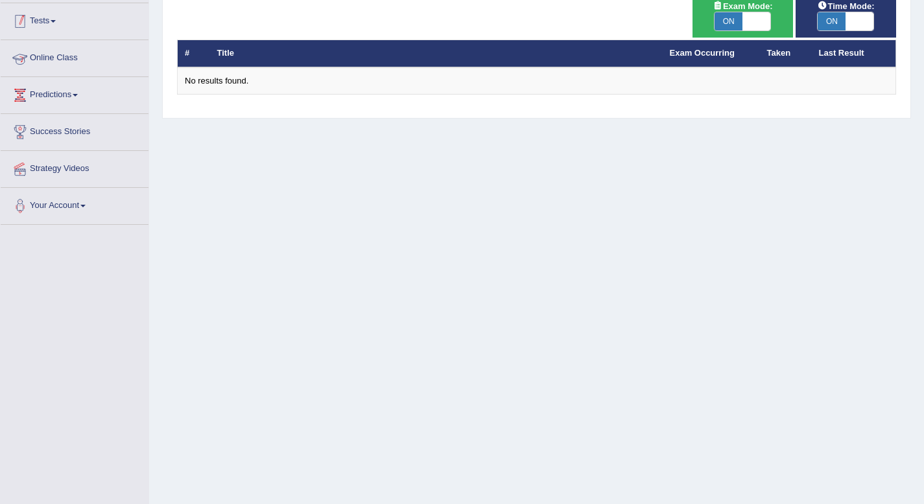
click at [53, 23] on link "Tests" at bounding box center [75, 19] width 148 height 32
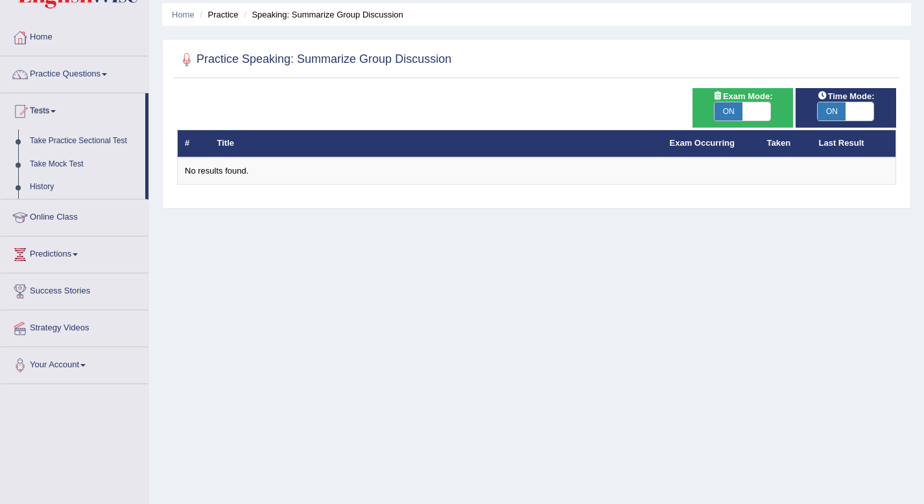
scroll to position [42, 0]
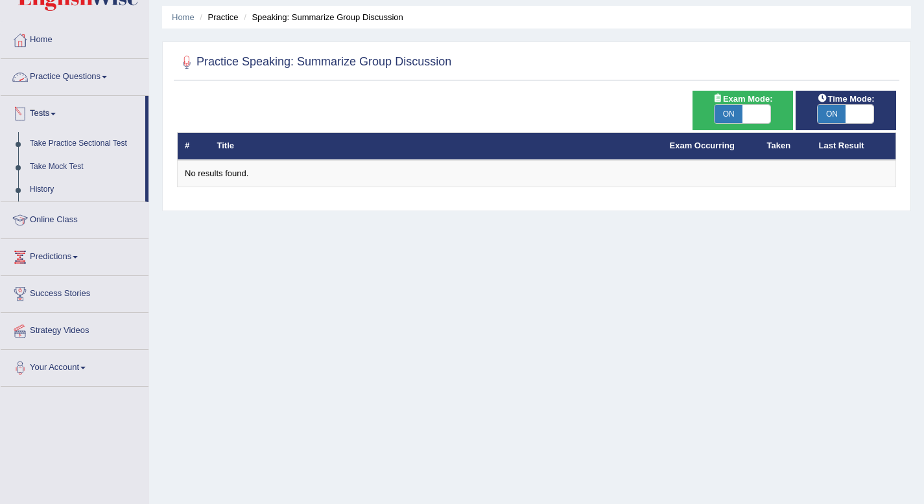
click at [107, 77] on span at bounding box center [104, 77] width 5 height 3
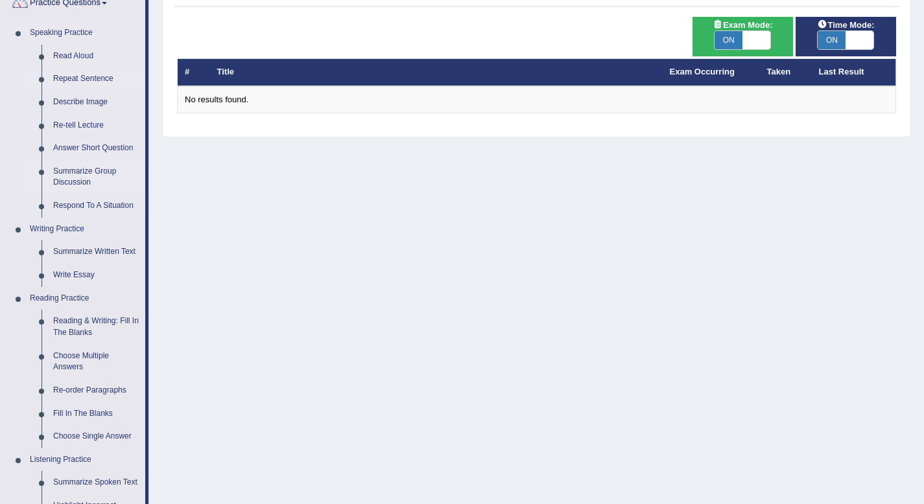
scroll to position [117, 0]
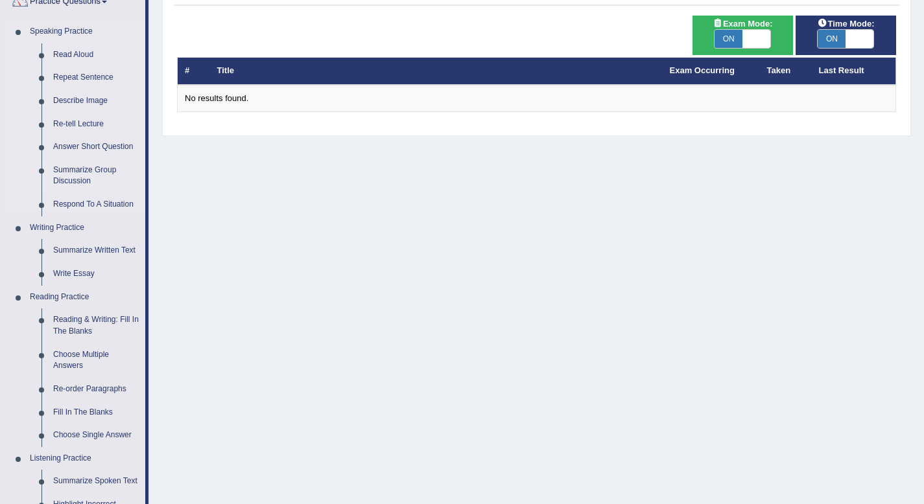
click at [76, 182] on link "Summarize Group Discussion" at bounding box center [96, 176] width 98 height 34
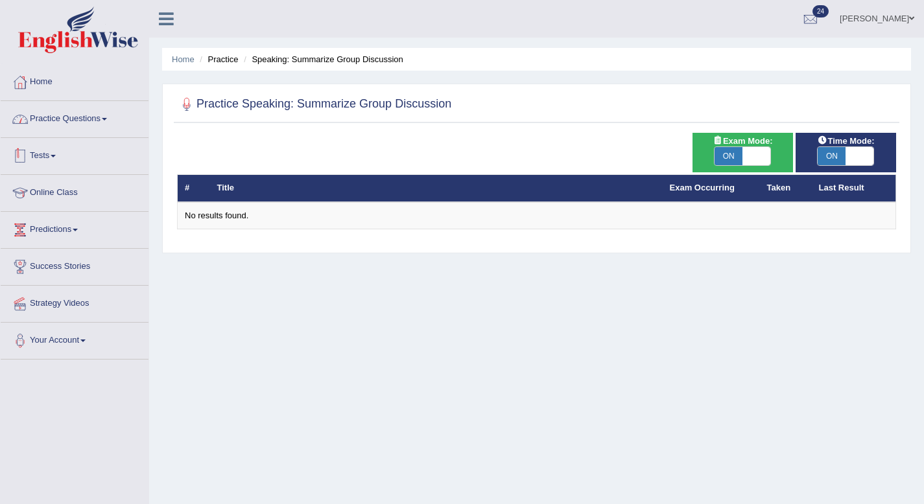
click at [102, 117] on link "Practice Questions" at bounding box center [75, 117] width 148 height 32
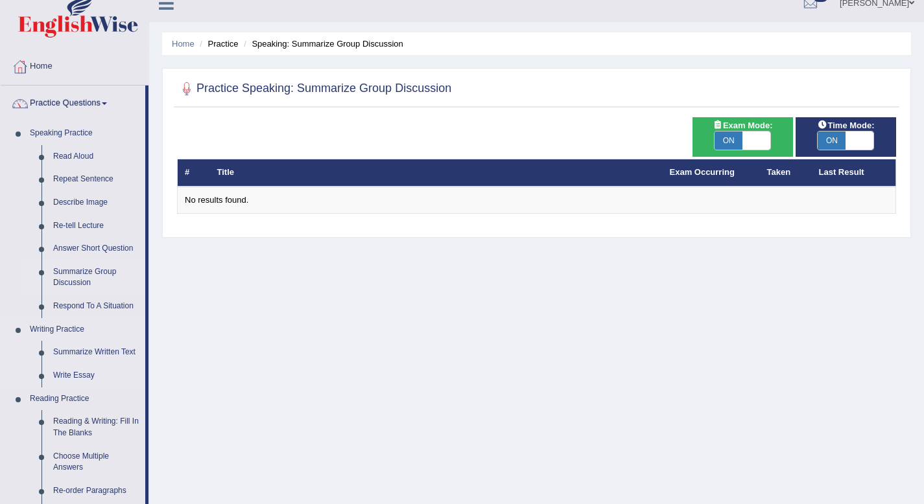
scroll to position [26, 0]
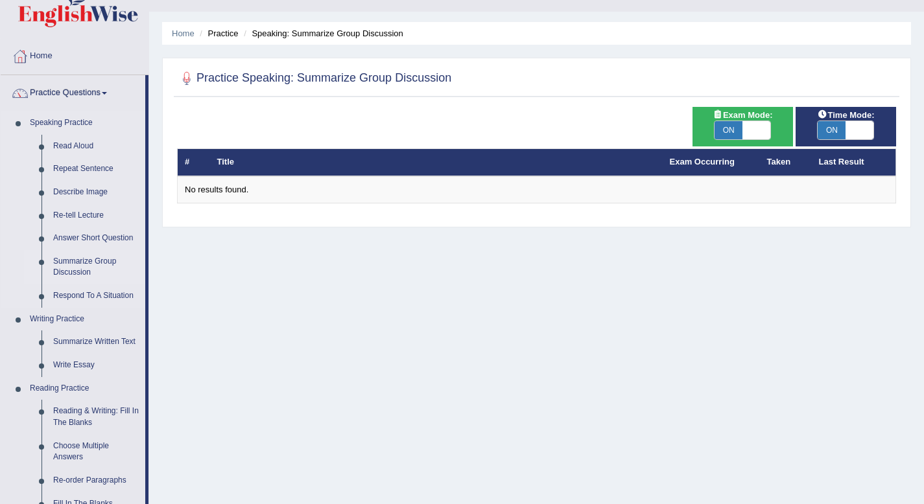
click at [80, 272] on link "Summarize Group Discussion" at bounding box center [96, 267] width 98 height 34
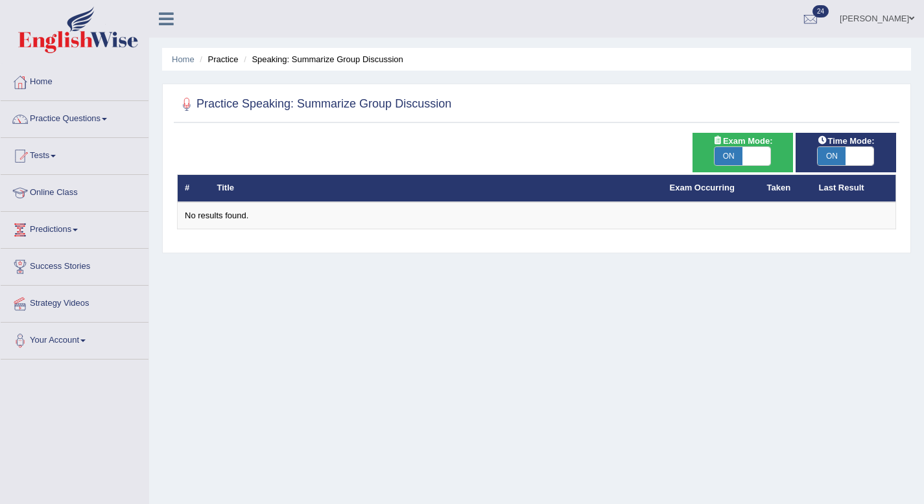
click at [244, 187] on th "Title" at bounding box center [436, 188] width 453 height 27
click at [757, 150] on span at bounding box center [756, 156] width 28 height 18
checkbox input "false"
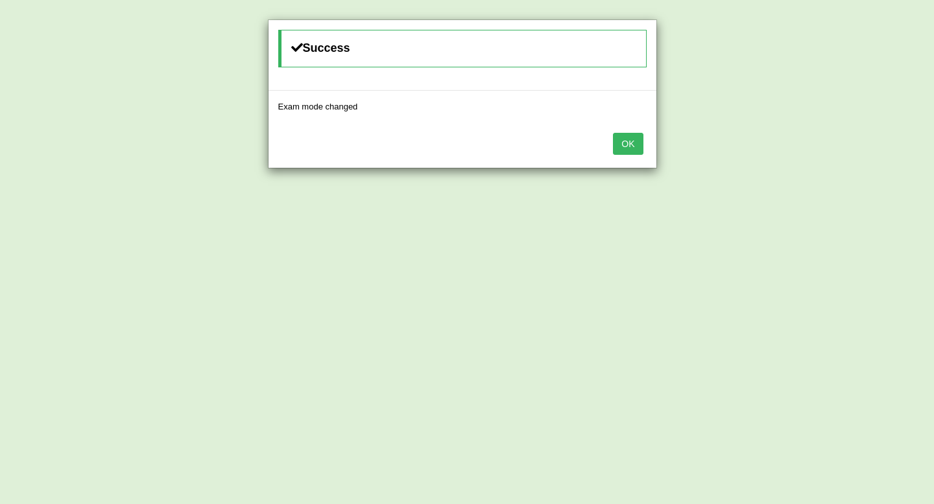
click at [626, 145] on button "OK" at bounding box center [628, 144] width 30 height 22
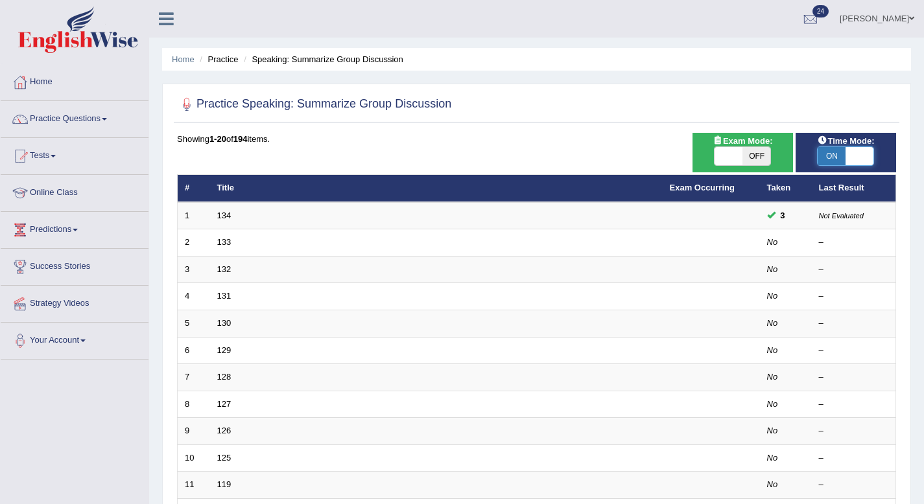
click at [850, 161] on span at bounding box center [860, 156] width 28 height 18
checkbox input "false"
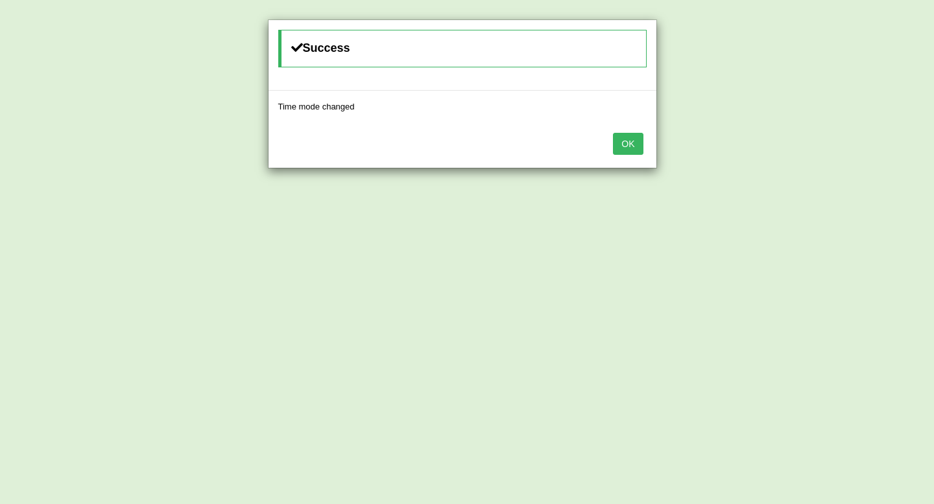
click at [641, 150] on button "OK" at bounding box center [628, 144] width 30 height 22
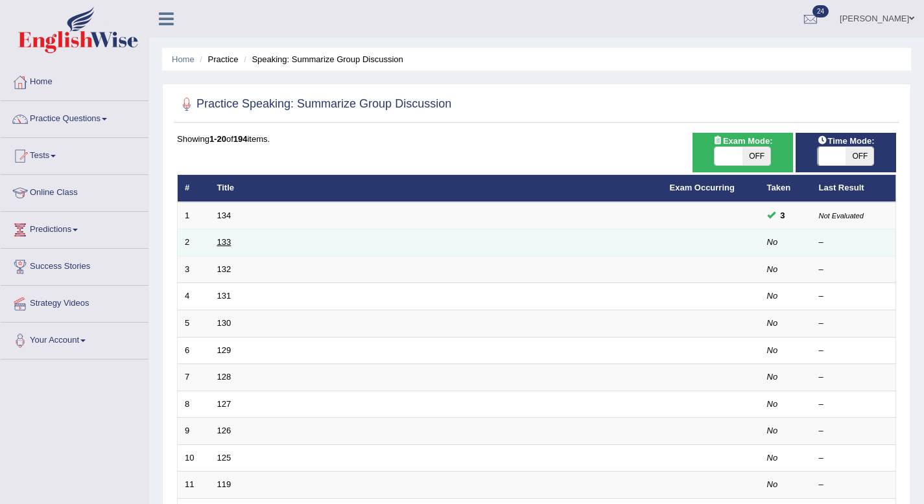
click at [226, 237] on link "133" at bounding box center [224, 242] width 14 height 10
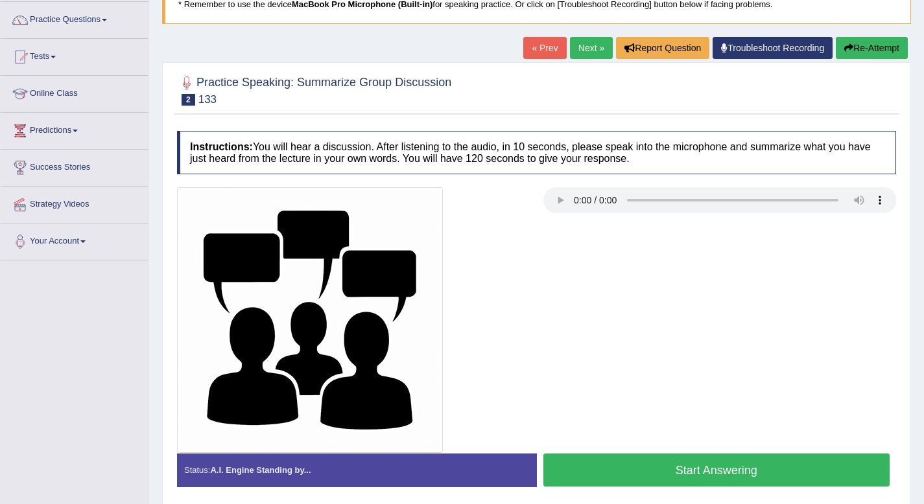
scroll to position [101, 0]
